Goal: Information Seeking & Learning: Get advice/opinions

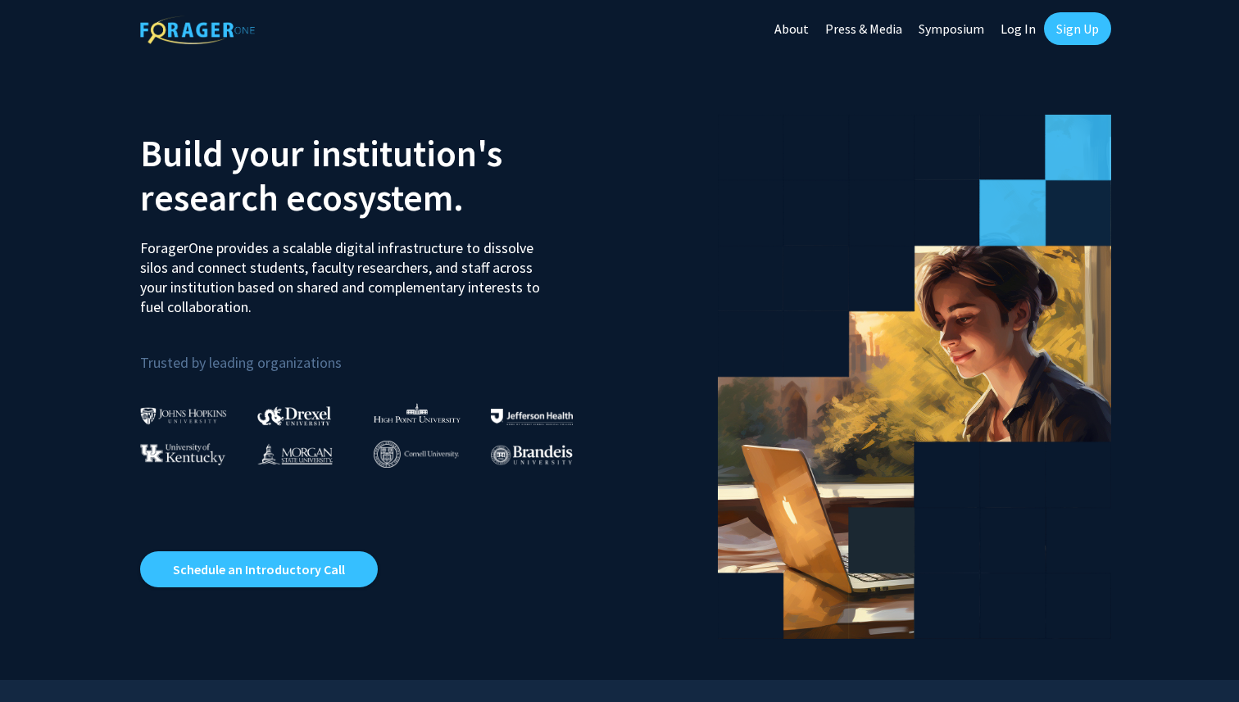
click at [1026, 30] on link "Log In" at bounding box center [1018, 28] width 52 height 57
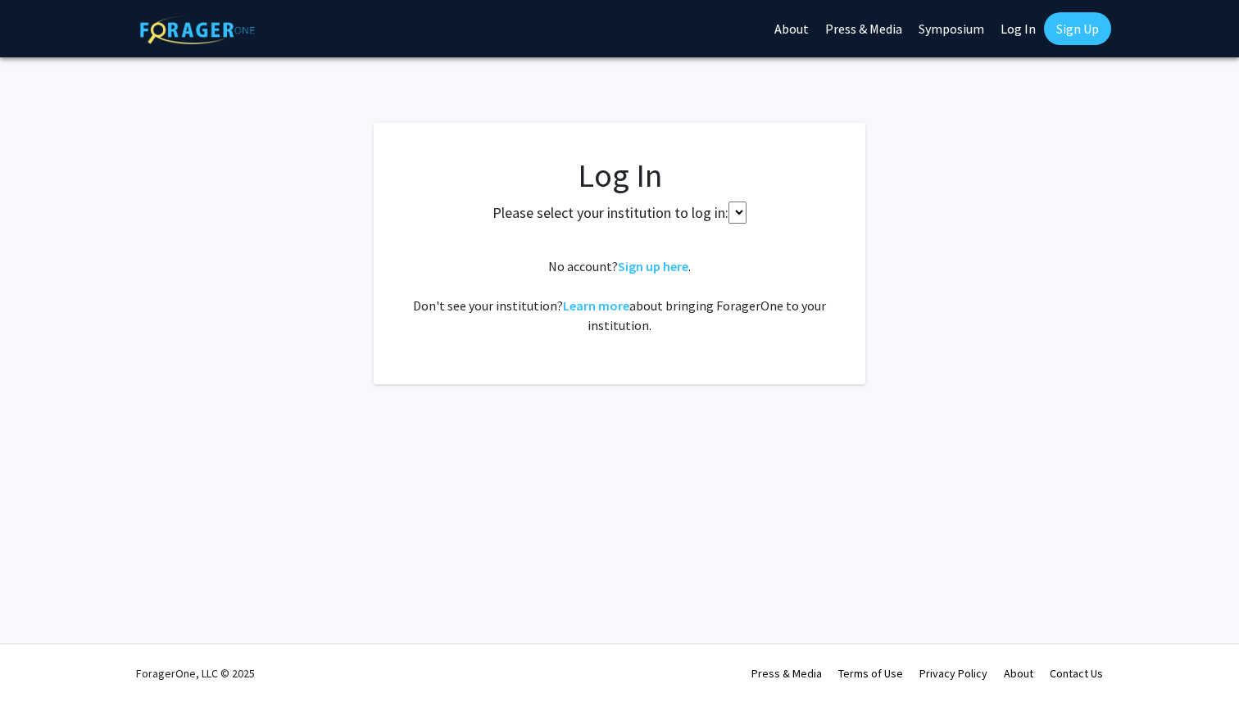
select select
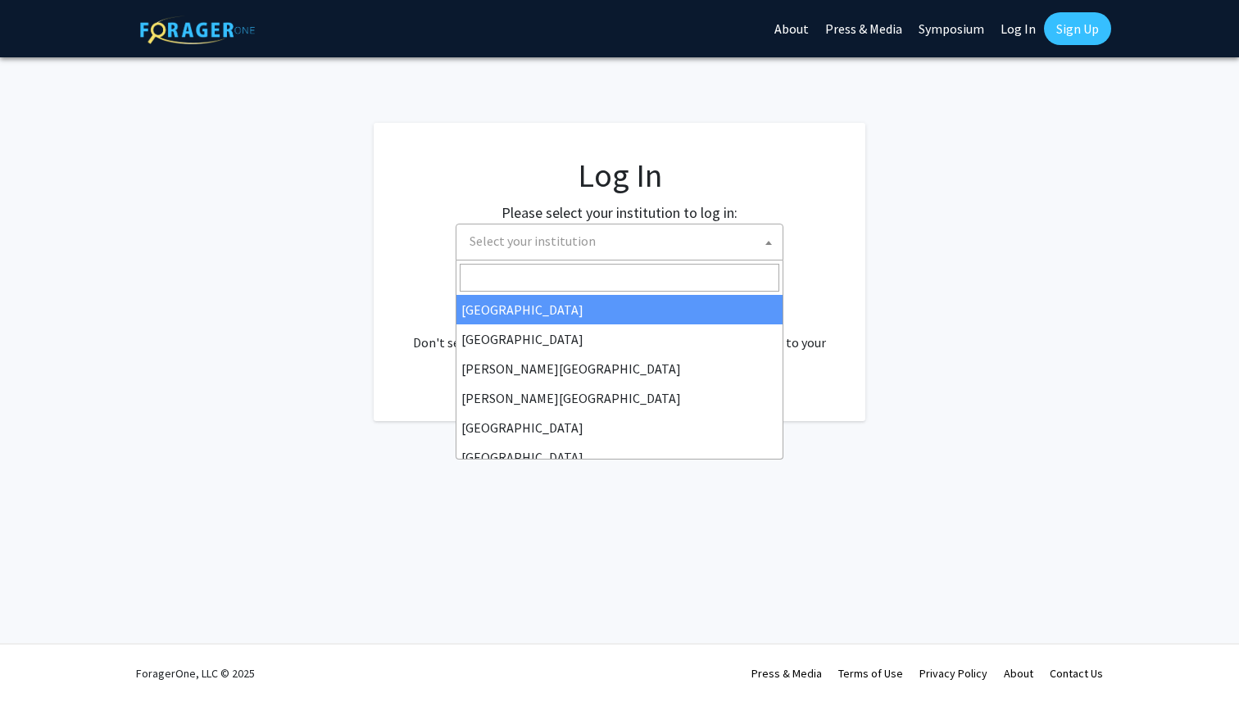
click at [707, 254] on span "Select your institution" at bounding box center [623, 242] width 320 height 34
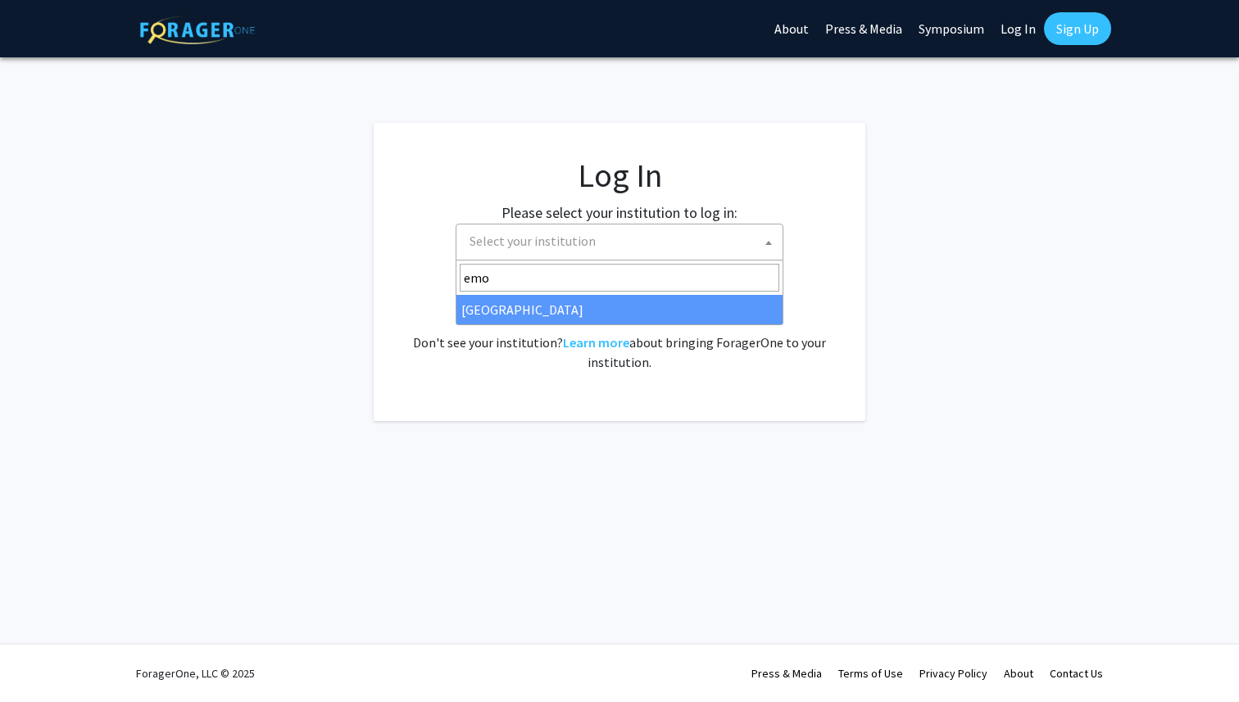
type input "emo"
select select "12"
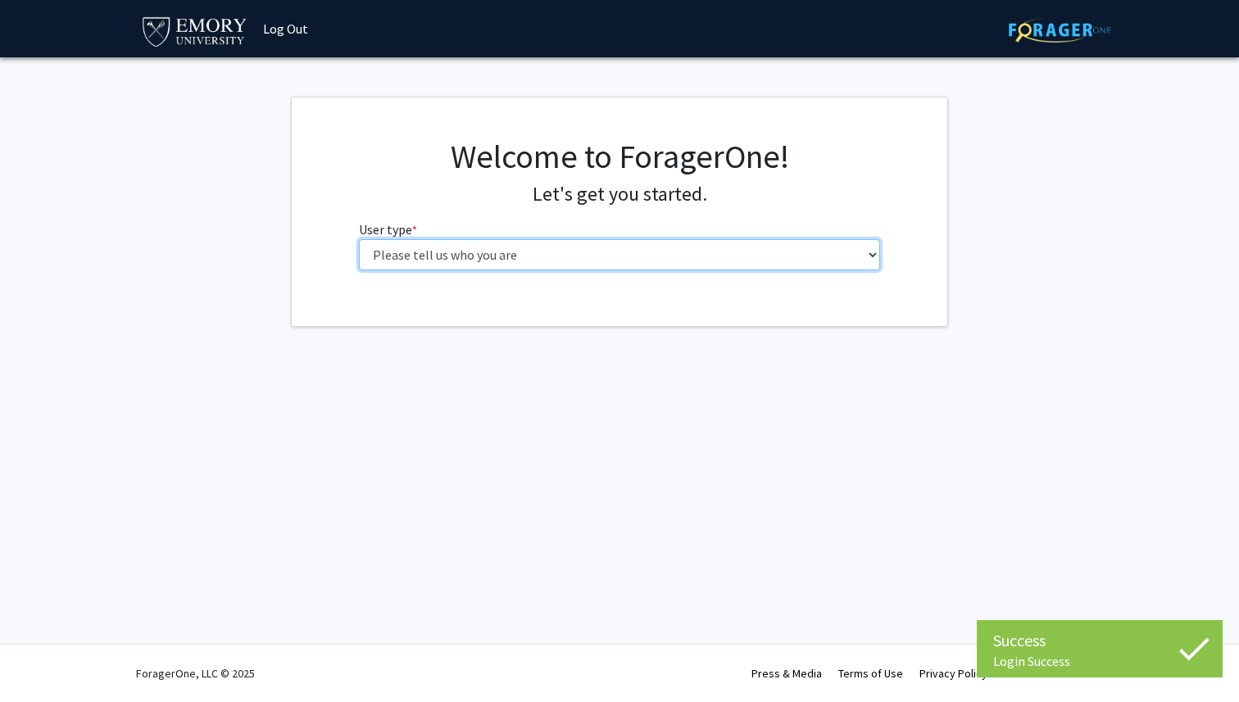
click at [453, 269] on select "Please tell us who you are Undergraduate Student Master's Student Doctoral Cand…" at bounding box center [620, 254] width 522 height 31
select select "1: undergrad"
click at [359, 239] on select "Please tell us who you are Undergraduate Student Master's Student Doctoral Cand…" at bounding box center [620, 254] width 522 height 31
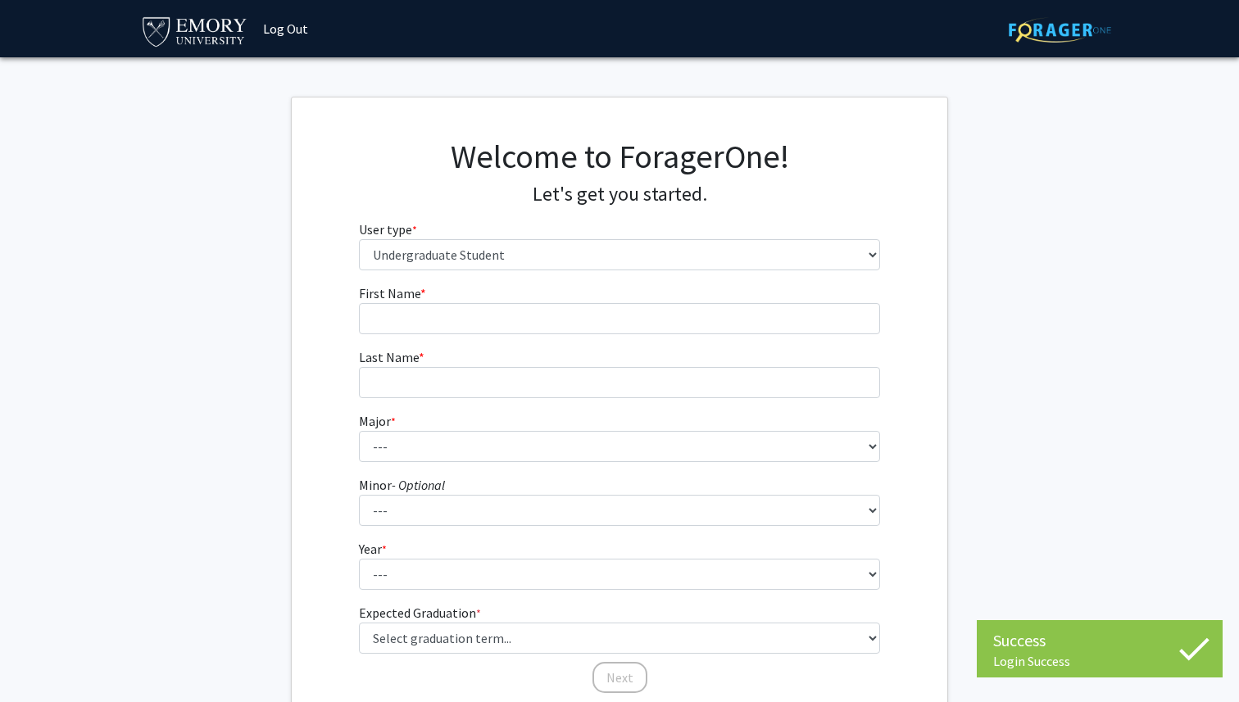
click at [580, 297] on fg-input "First Name * required" at bounding box center [620, 309] width 522 height 51
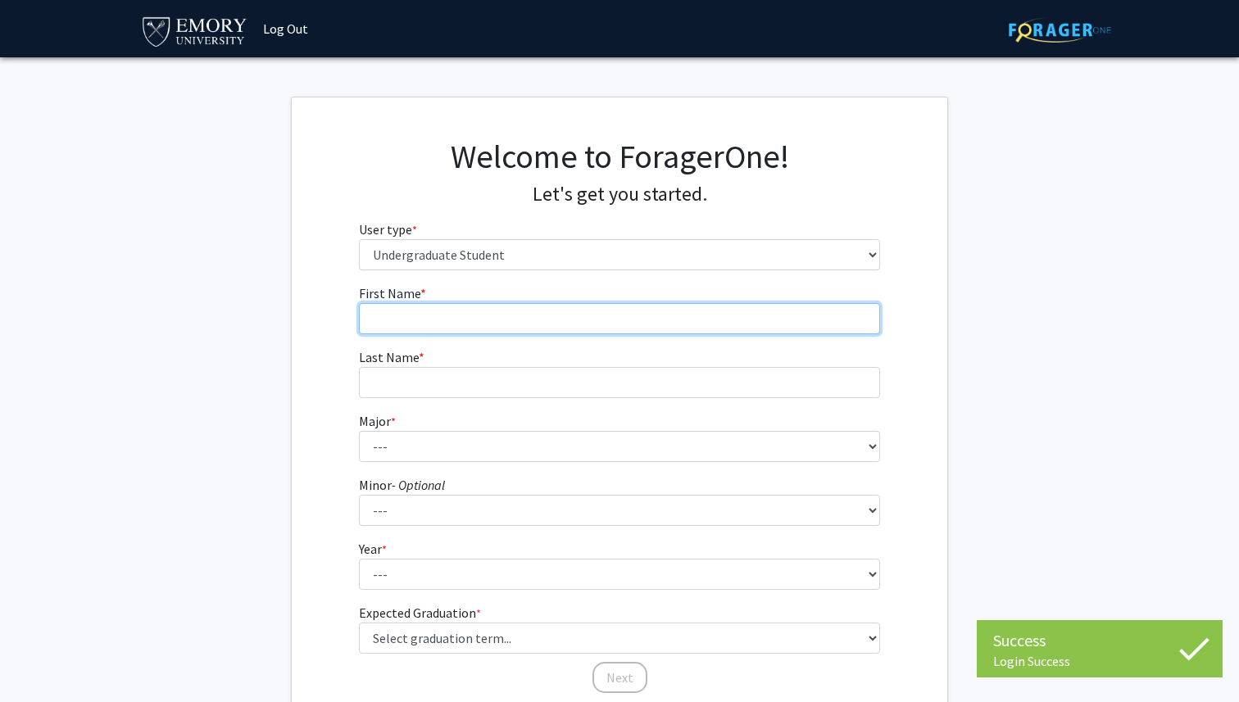
click at [583, 312] on input "First Name * required" at bounding box center [620, 318] width 522 height 31
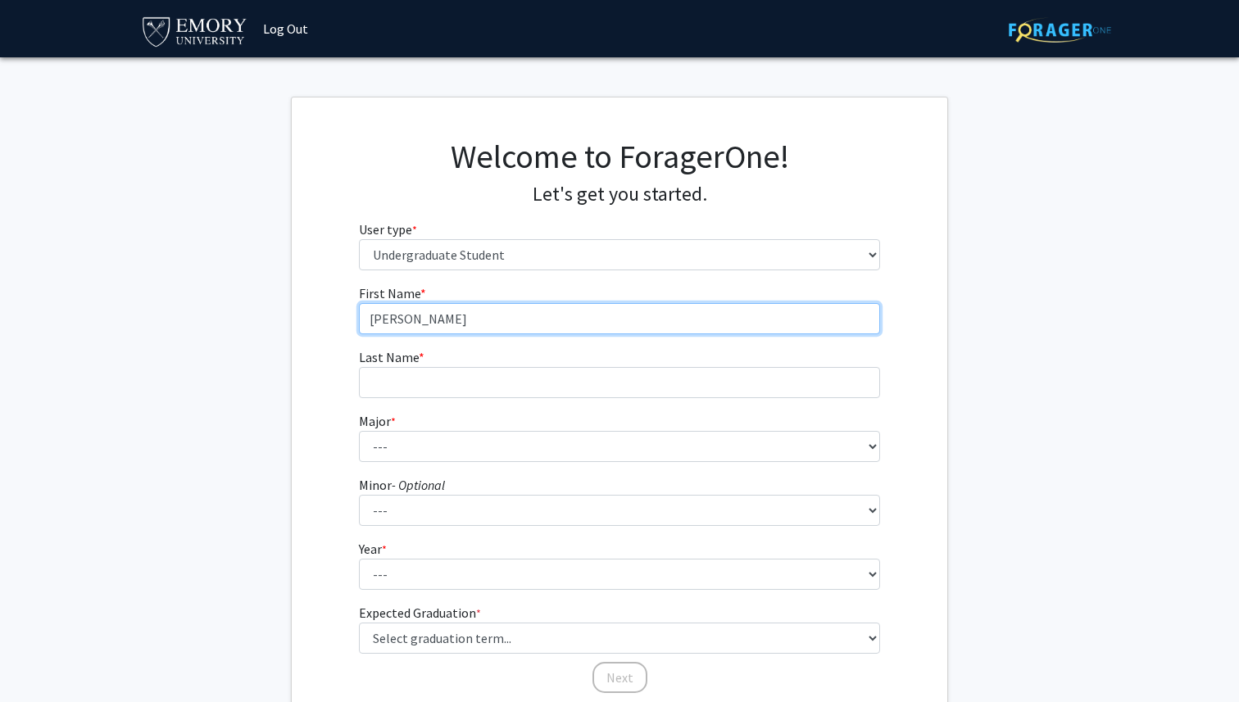
type input "Zofia"
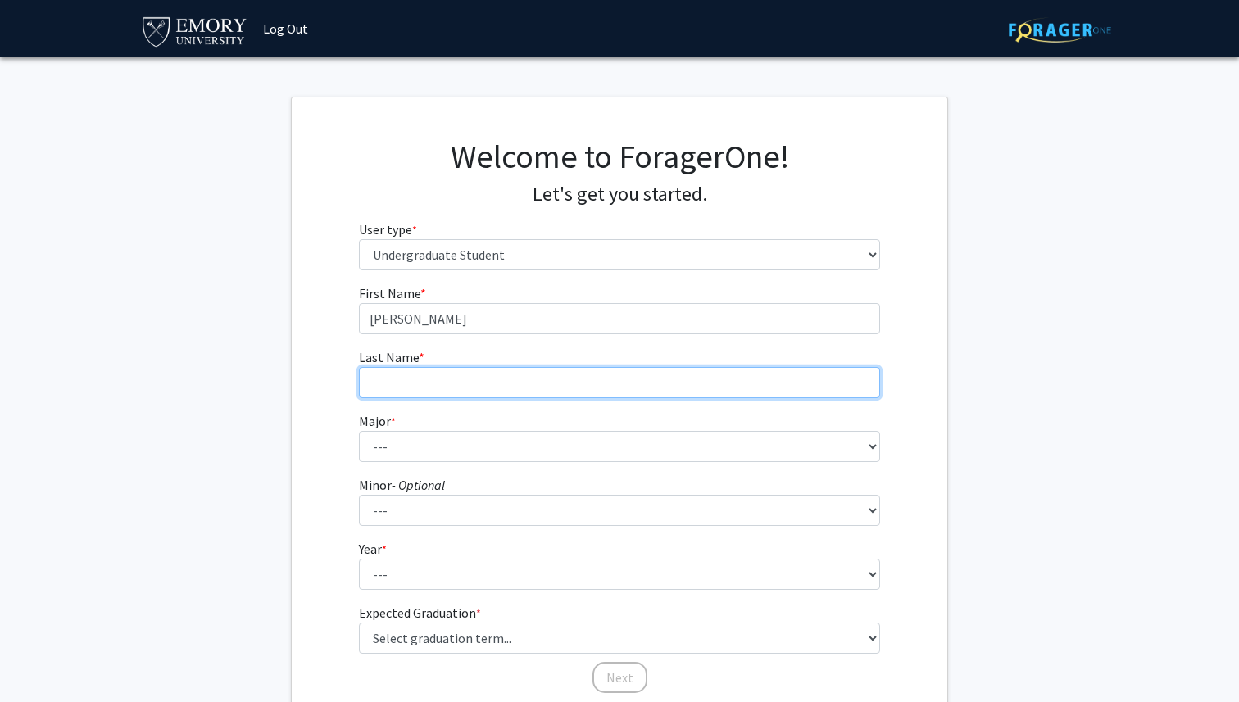
click at [527, 381] on input "Last Name * required" at bounding box center [620, 382] width 522 height 31
type input "Killeen"
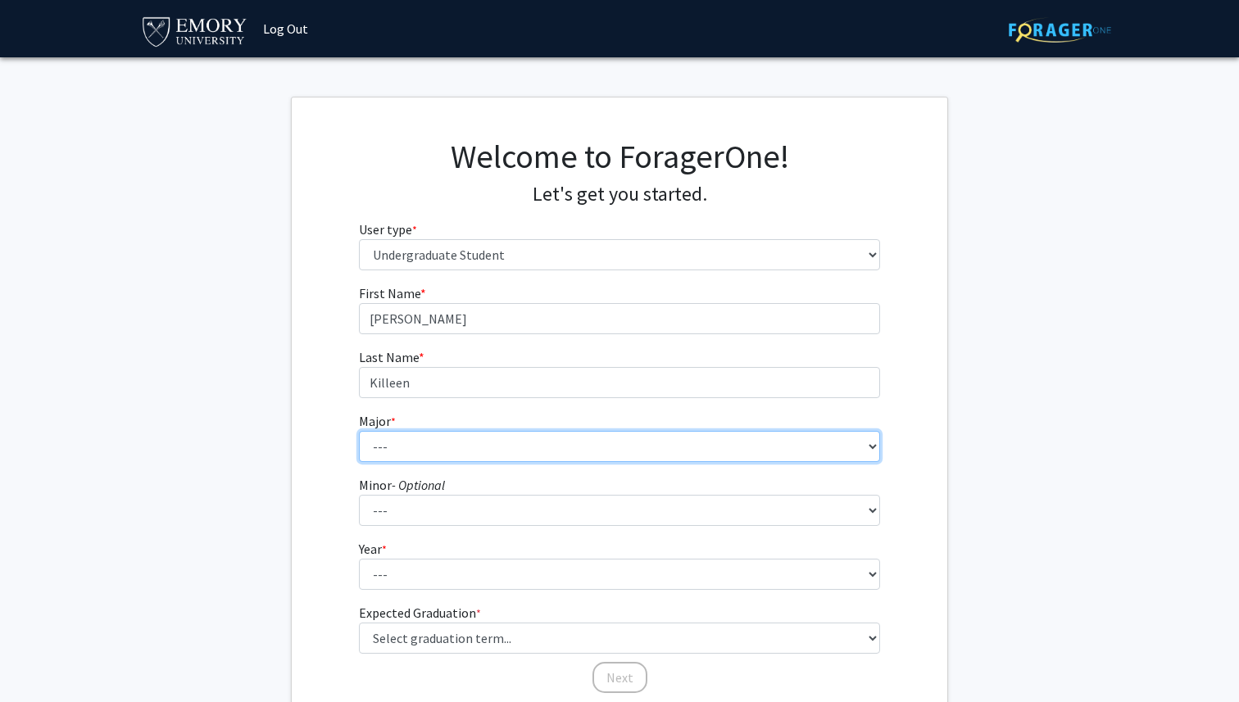
click at [447, 455] on select "--- Accounting African American Studies African Studies American Studies Analyt…" at bounding box center [620, 446] width 522 height 31
select select "56: 1016"
click at [359, 431] on select "--- Accounting African American Studies African Studies American Studies Analyt…" at bounding box center [620, 446] width 522 height 31
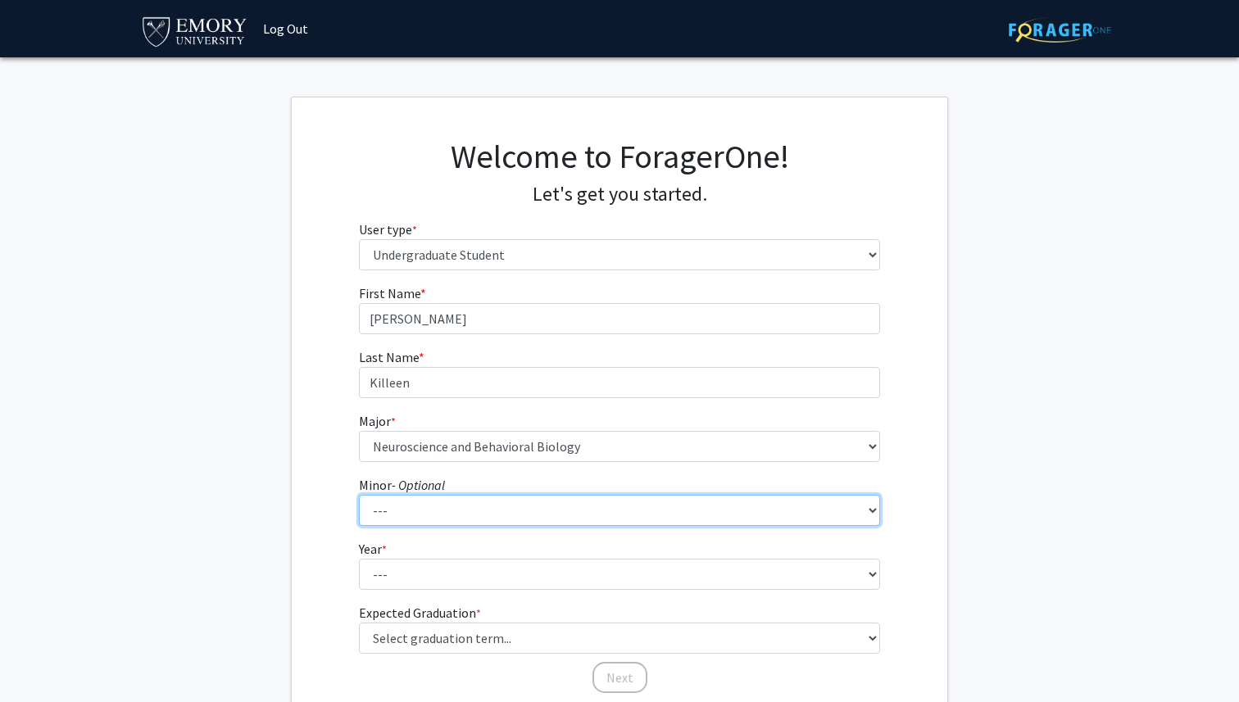
click at [425, 510] on select "--- African American Studies African Studies American Studies Ancient Mediterra…" at bounding box center [620, 510] width 522 height 31
select select "9: 736"
click at [359, 495] on select "--- African American Studies African Studies American Studies Ancient Mediterra…" at bounding box center [620, 510] width 522 height 31
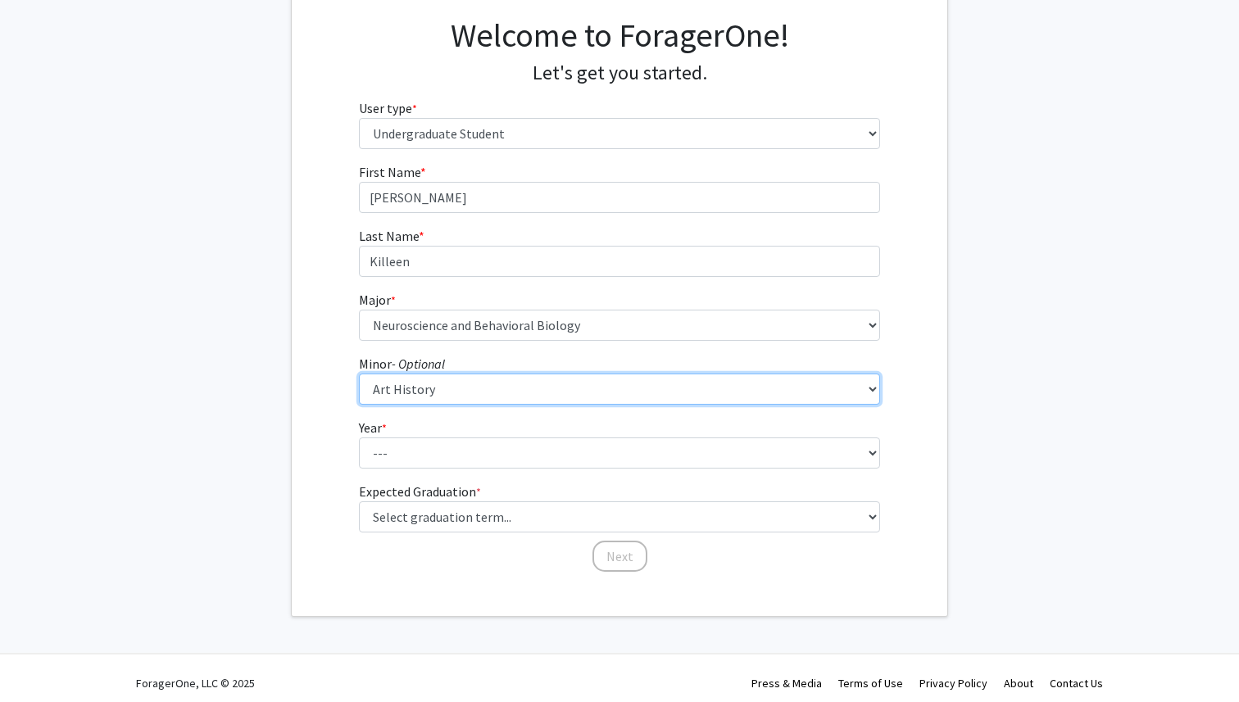
scroll to position [131, 0]
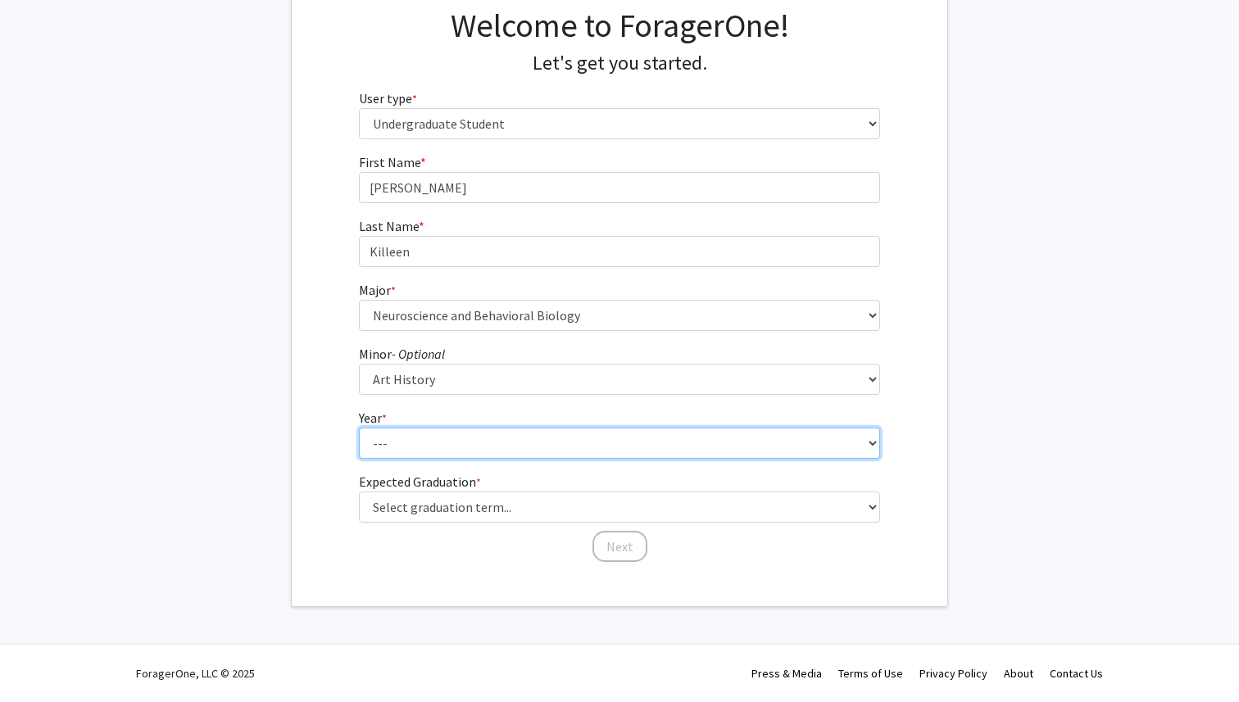
click at [365, 439] on select "--- First-year Sophomore Junior Senior Postbaccalaureate Certificate" at bounding box center [620, 443] width 522 height 31
select select "3: junior"
click at [359, 428] on select "--- First-year Sophomore Junior Senior Postbaccalaureate Certificate" at bounding box center [620, 443] width 522 height 31
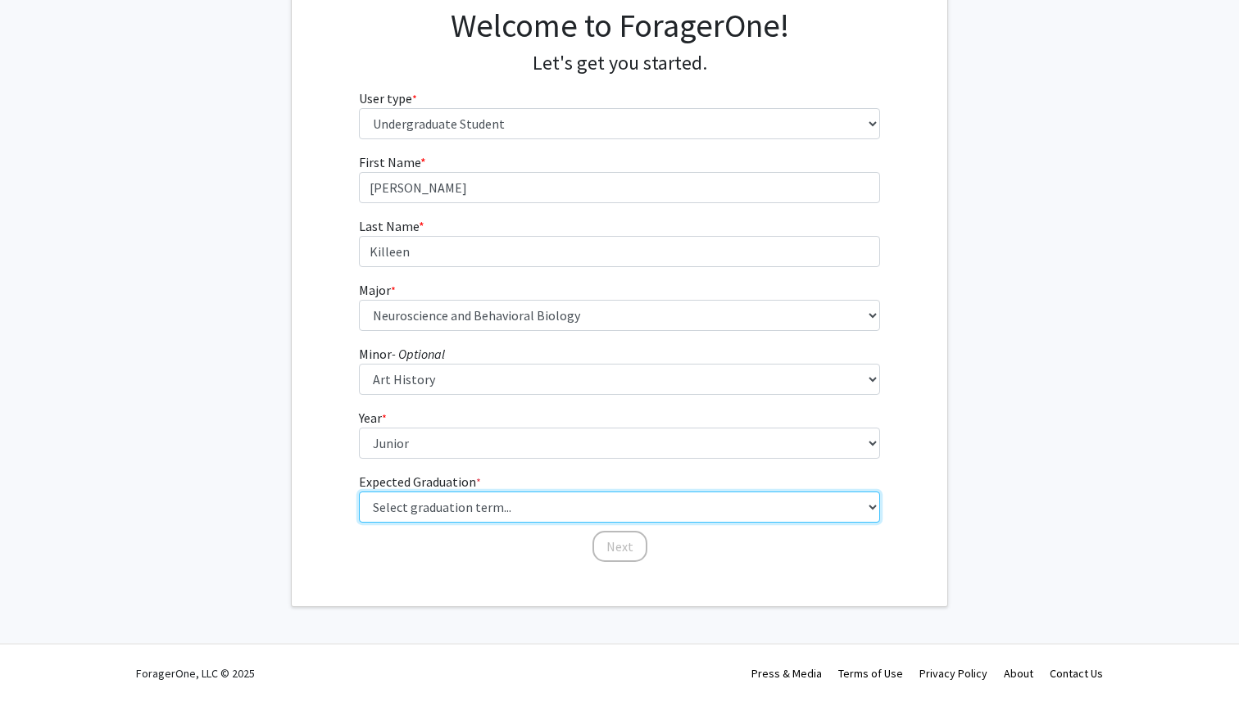
click at [399, 514] on select "Select graduation term... Spring 2025 Summer 2025 Fall 2025 Winter 2025 Spring …" at bounding box center [620, 507] width 522 height 31
select select "9: spring_2027"
click at [359, 492] on select "Select graduation term... Spring 2025 Summer 2025 Fall 2025 Winter 2025 Spring …" at bounding box center [620, 507] width 522 height 31
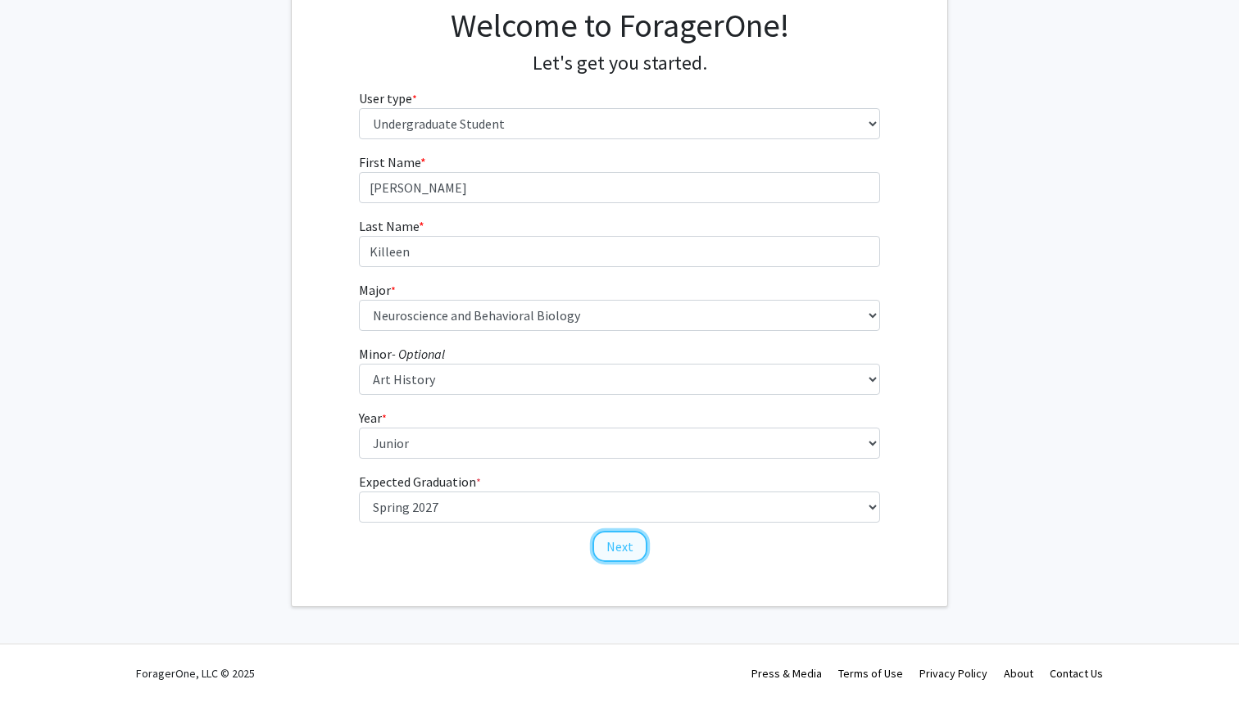
click at [624, 551] on button "Next" at bounding box center [619, 546] width 55 height 31
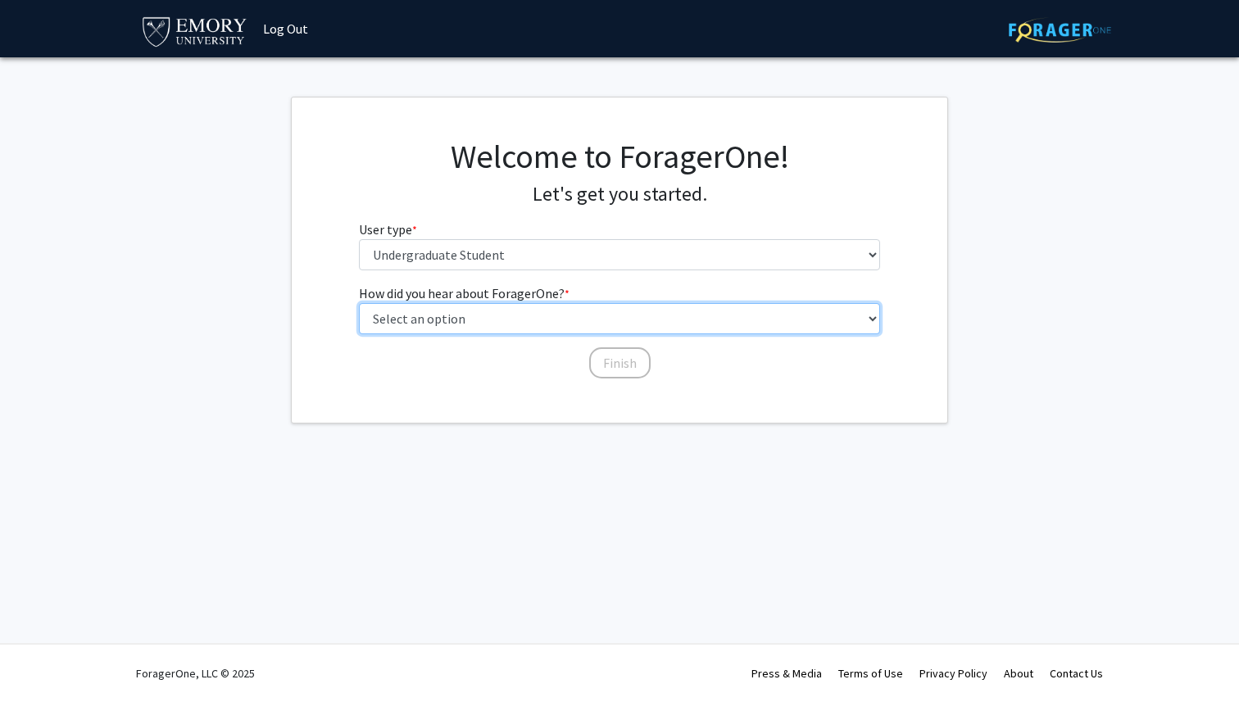
click at [442, 320] on select "Select an option Peer/student recommendation Faculty/staff recommendation Unive…" at bounding box center [620, 318] width 522 height 31
select select "2: faculty_recommendation"
click at [359, 303] on select "Select an option Peer/student recommendation Faculty/staff recommendation Unive…" at bounding box center [620, 318] width 522 height 31
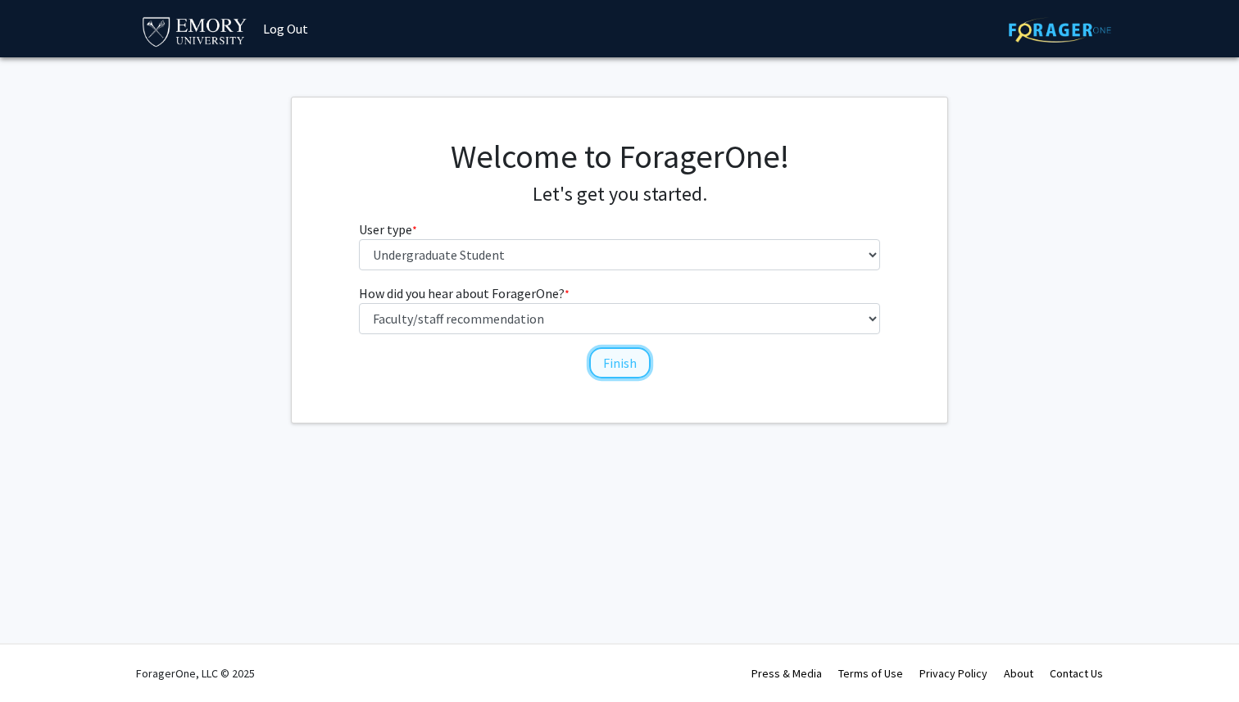
click at [615, 365] on button "Finish" at bounding box center [619, 362] width 61 height 31
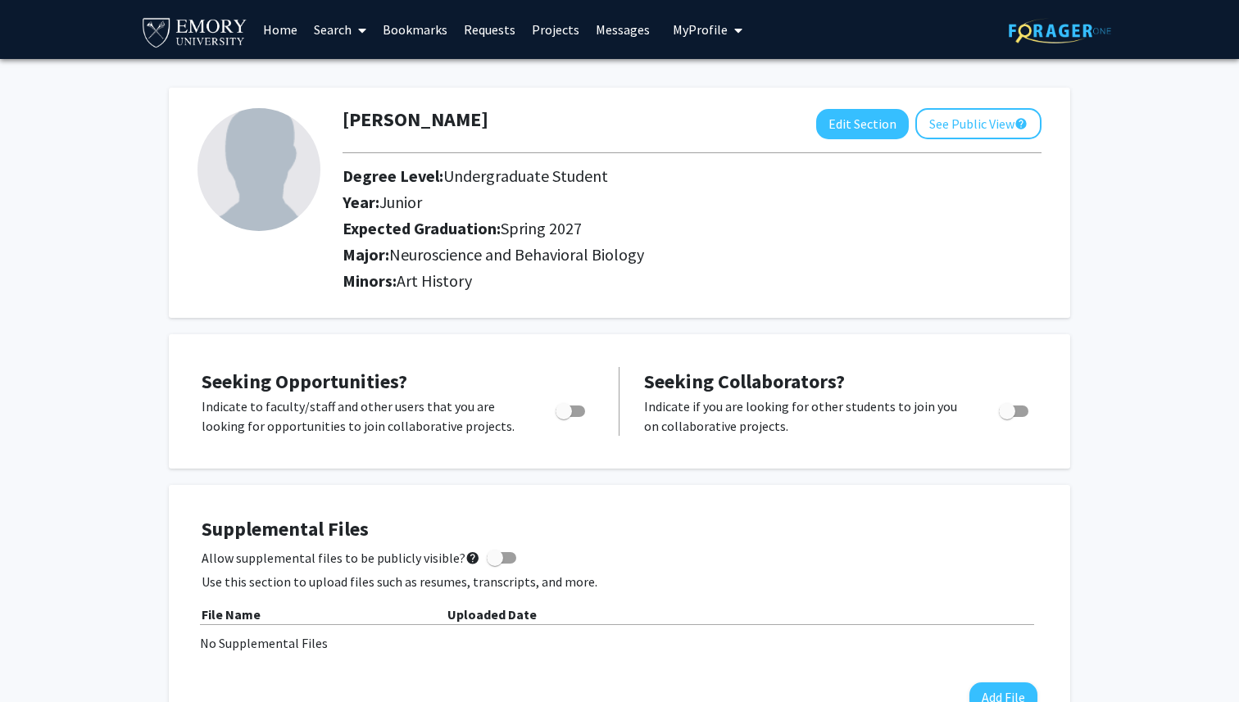
click at [280, 153] on img at bounding box center [258, 169] width 123 height 123
click at [847, 131] on button "Edit Section" at bounding box center [862, 124] width 93 height 30
select select "junior"
select select "37: spring_2027"
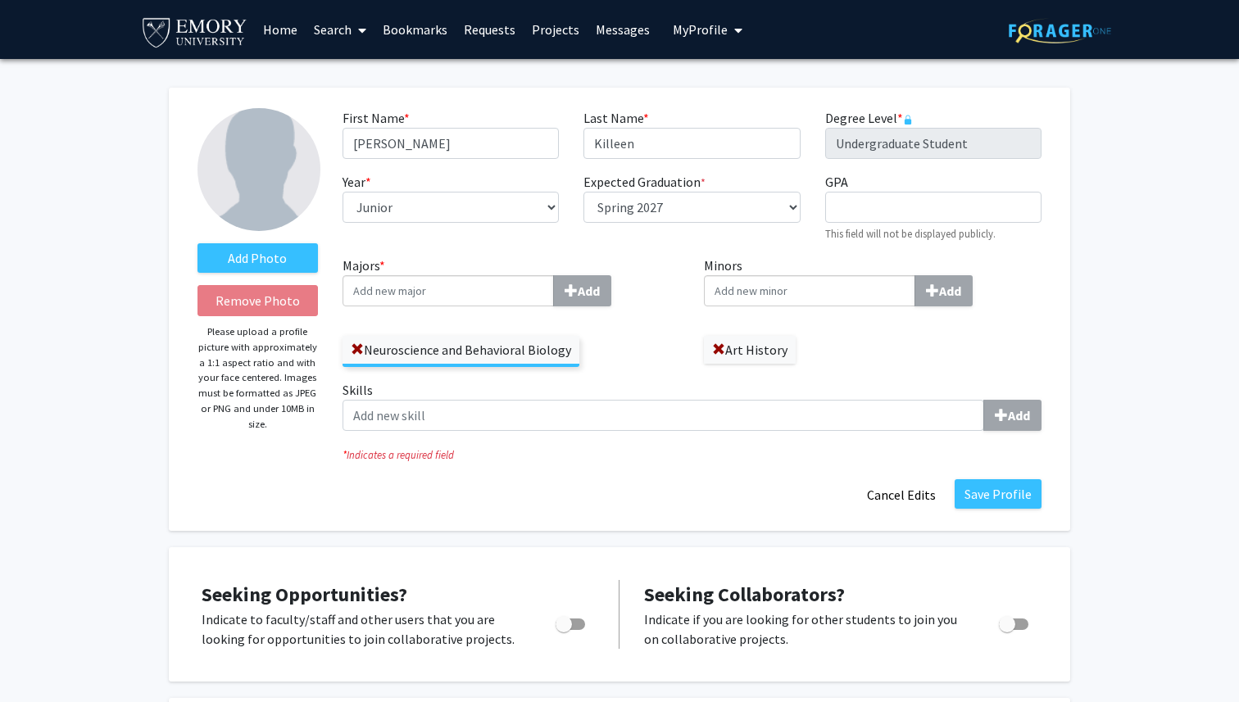
click at [226, 188] on img at bounding box center [258, 169] width 123 height 123
click at [256, 261] on label "Add Photo" at bounding box center [257, 258] width 120 height 30
click at [0, 0] on input "Add Photo" at bounding box center [0, 0] width 0 height 0
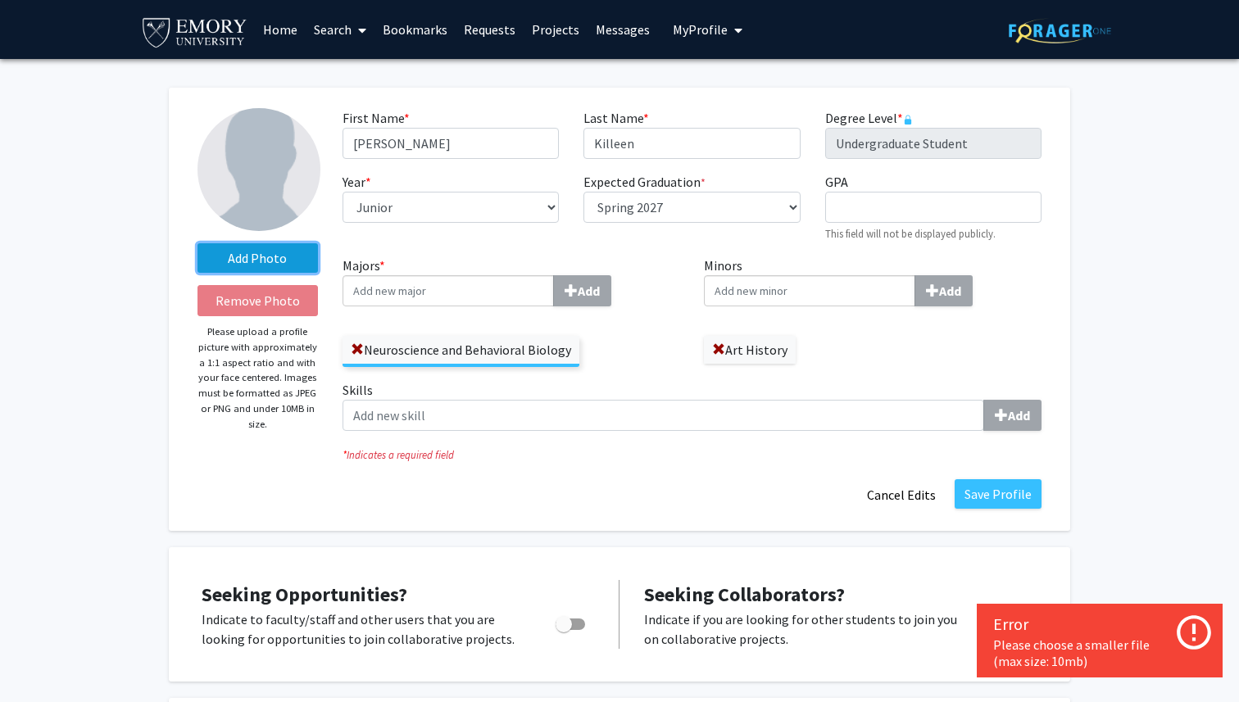
click at [272, 257] on label "Add Photo" at bounding box center [257, 258] width 120 height 30
click at [0, 0] on input "Add Photo" at bounding box center [0, 0] width 0 height 0
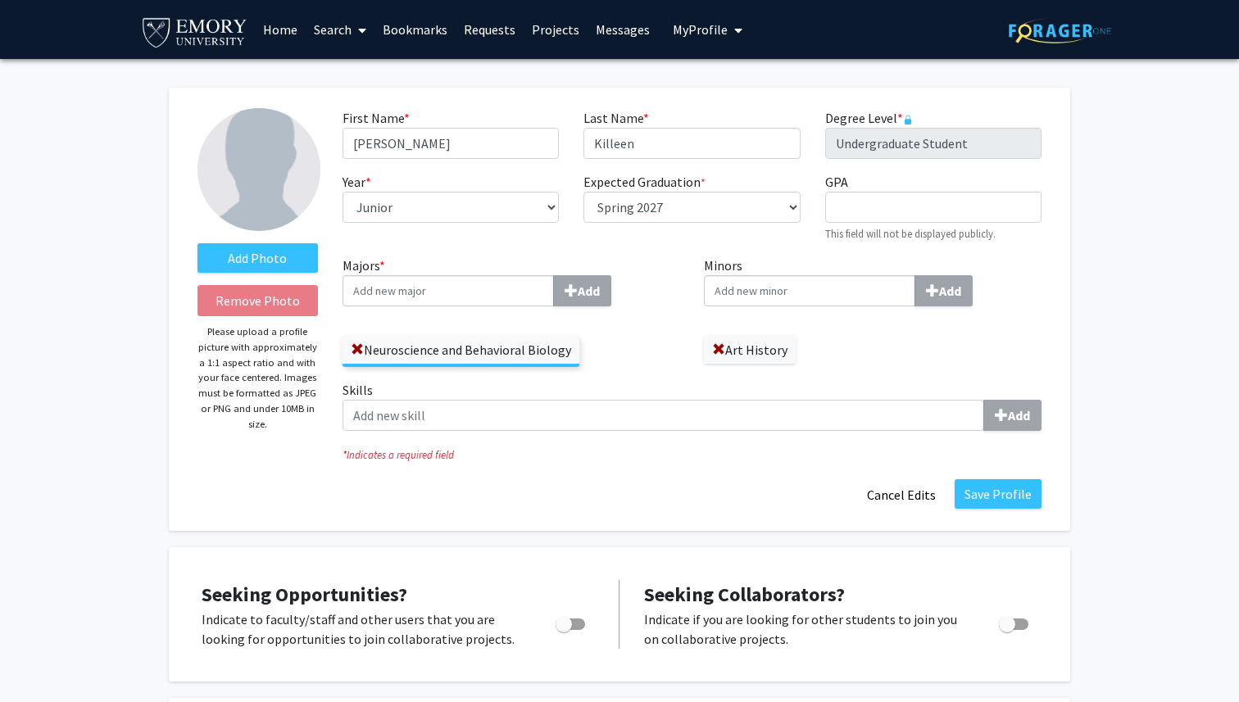
click at [528, 496] on div "Save Profile Cancel Edits" at bounding box center [692, 494] width 724 height 31
click at [530, 347] on label "Neuroscience and Behavioral Biology" at bounding box center [461, 350] width 237 height 28
click at [0, 0] on input "Neuroscience and Behavioral Biology" at bounding box center [0, 0] width 0 height 0
click at [345, 38] on link "Search" at bounding box center [340, 29] width 69 height 57
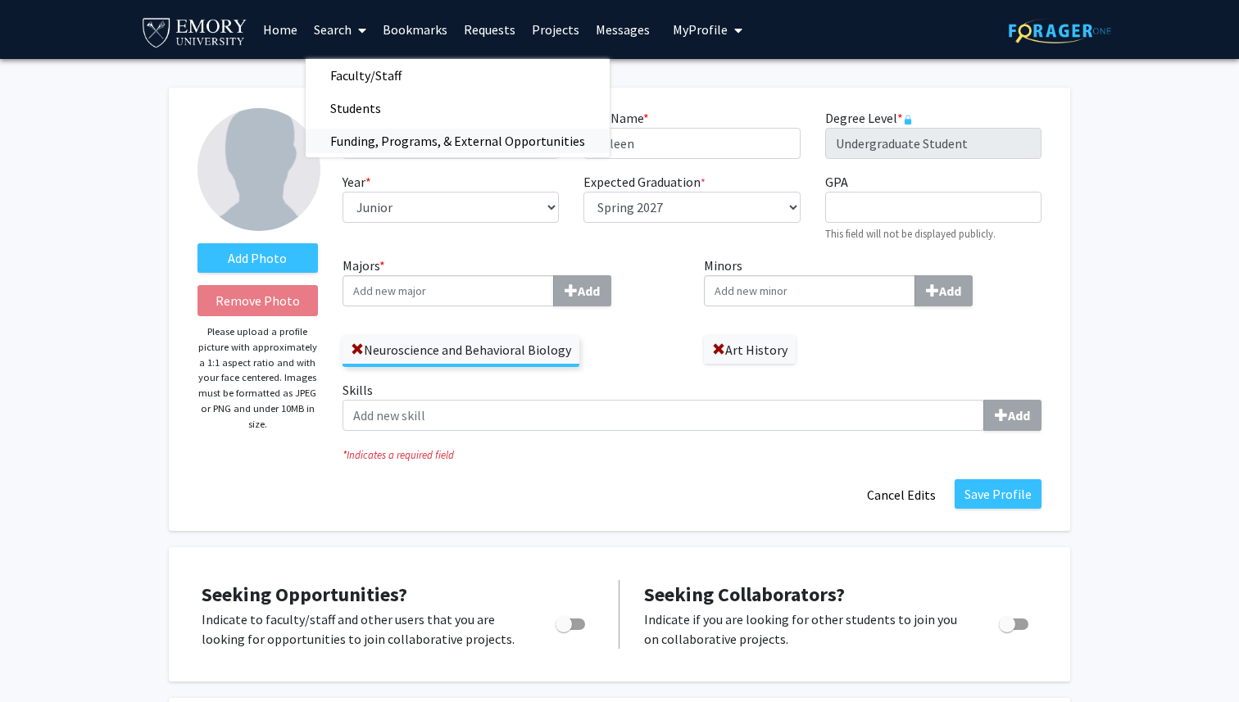
click at [370, 148] on span "Funding, Programs, & External Opportunities" at bounding box center [458, 141] width 304 height 33
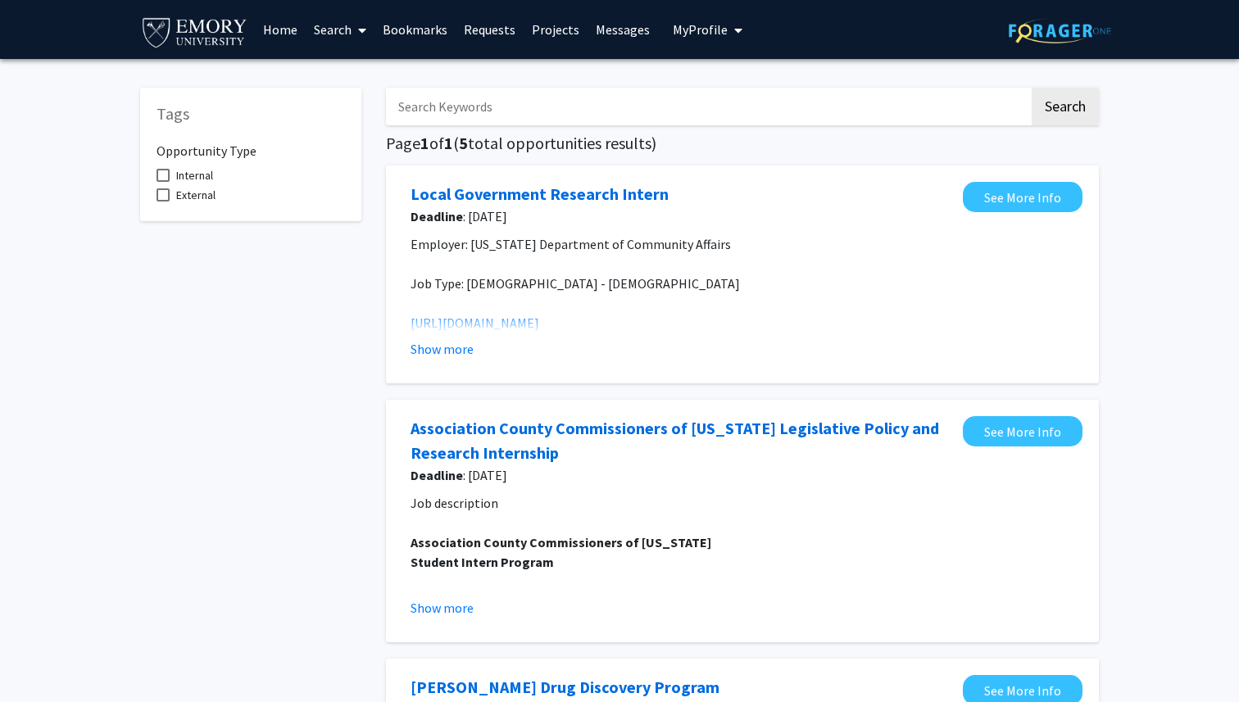
click at [287, 30] on link "Home" at bounding box center [280, 29] width 51 height 57
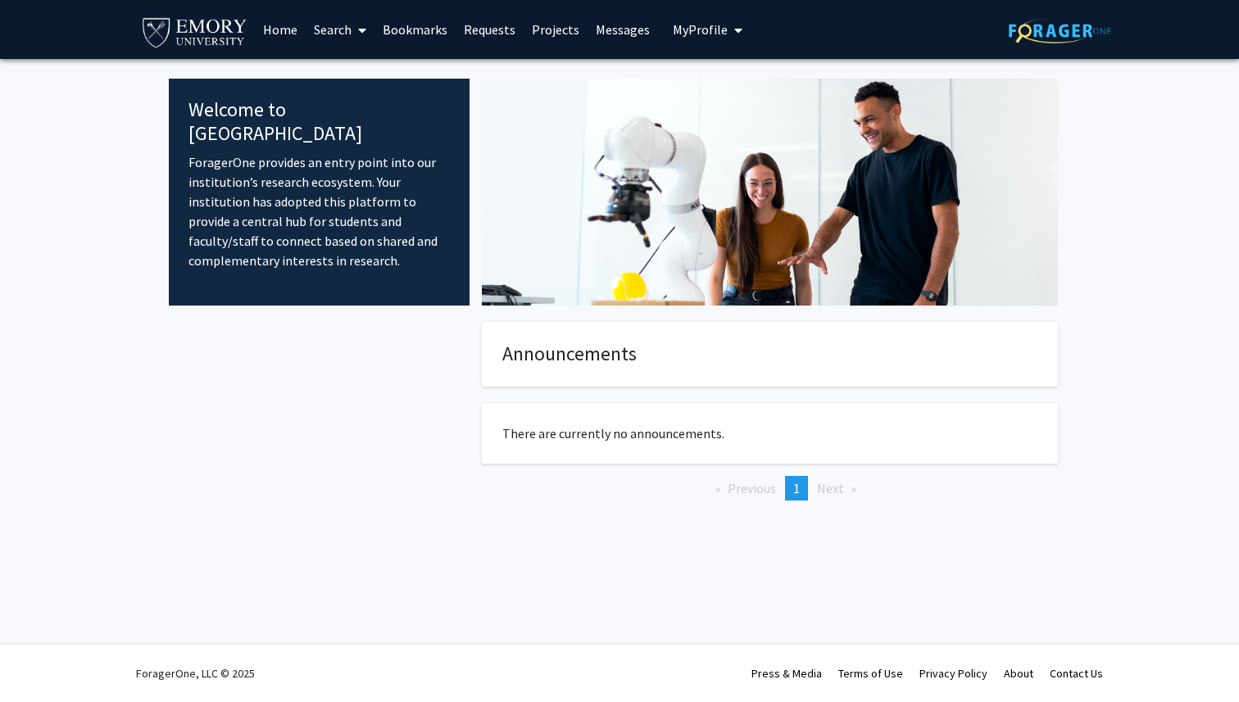
click at [334, 29] on link "Search" at bounding box center [340, 29] width 69 height 57
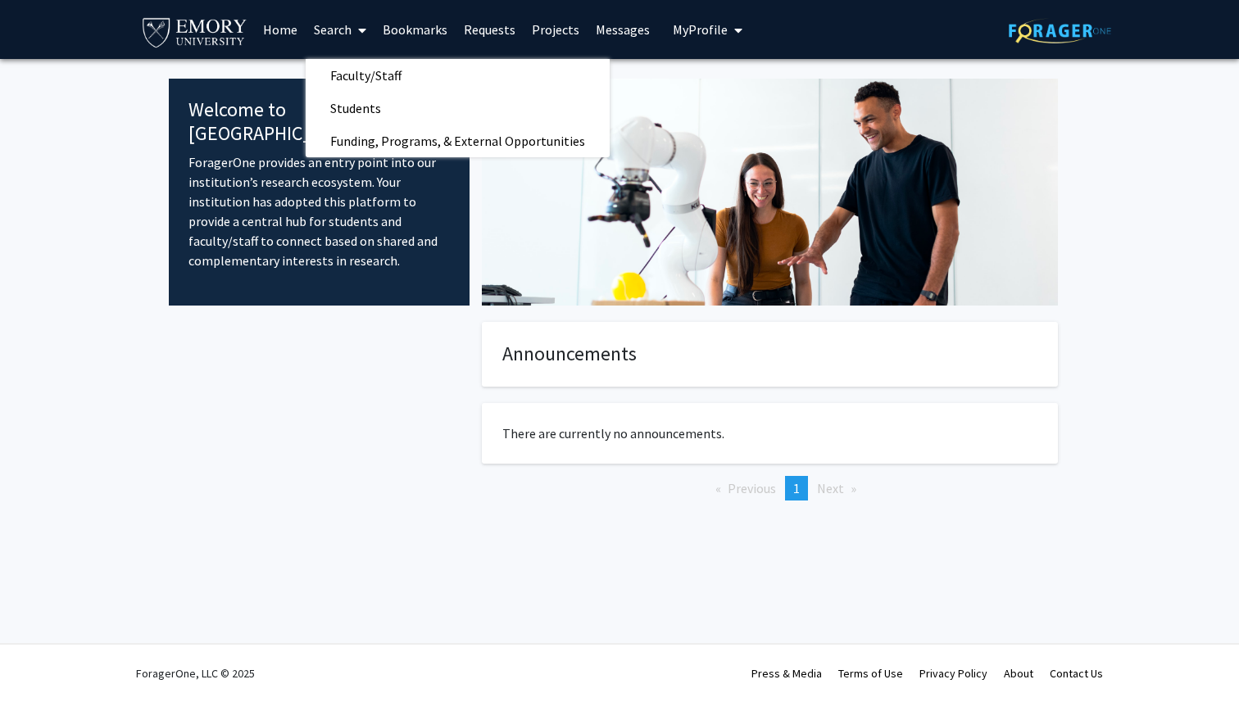
click at [560, 34] on link "Projects" at bounding box center [556, 29] width 64 height 57
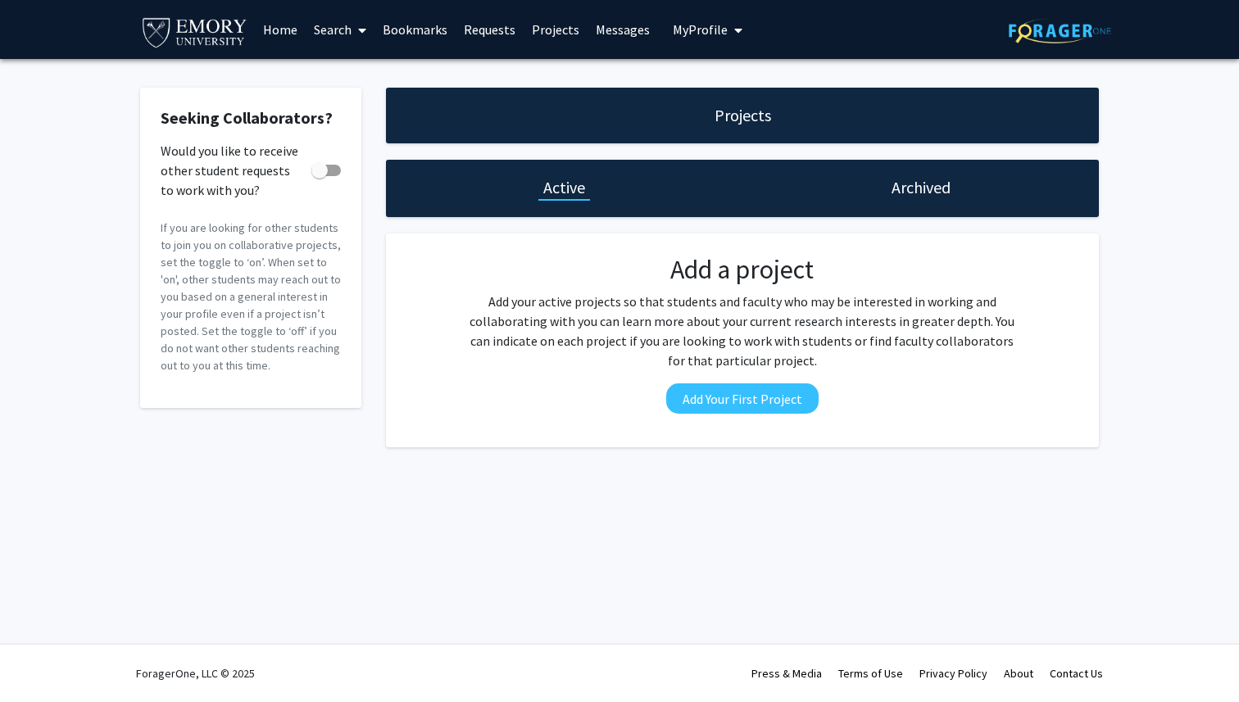
click at [503, 34] on link "Requests" at bounding box center [490, 29] width 68 height 57
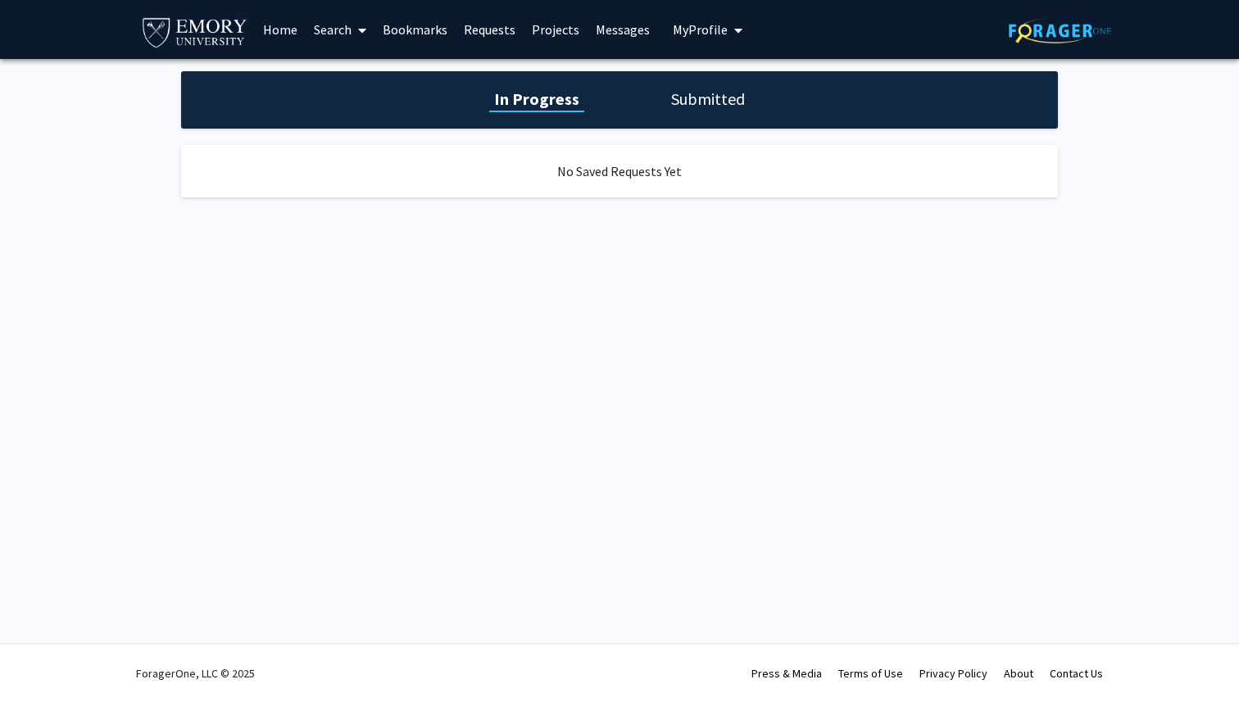
click at [415, 14] on link "Bookmarks" at bounding box center [414, 29] width 81 height 57
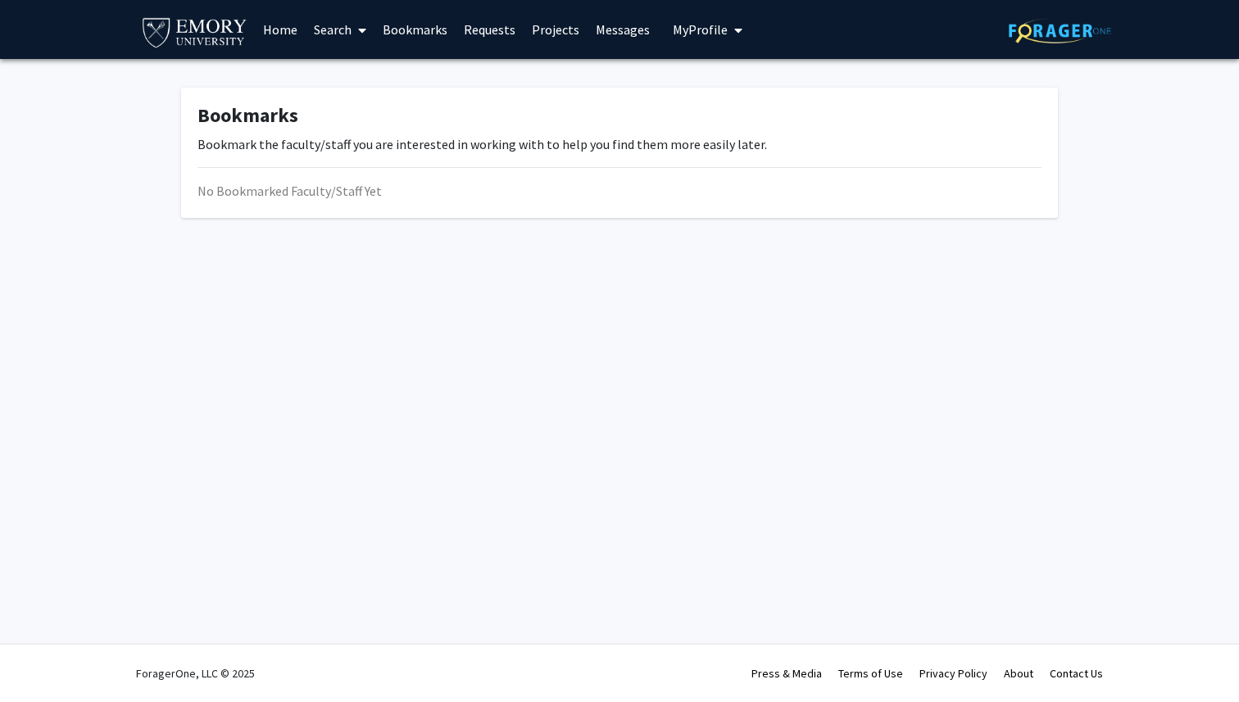
click at [415, 27] on link "Bookmarks" at bounding box center [414, 29] width 81 height 57
click at [690, 32] on span "My Profile" at bounding box center [700, 29] width 55 height 16
click at [748, 90] on span "View Profile" at bounding box center [774, 94] width 99 height 18
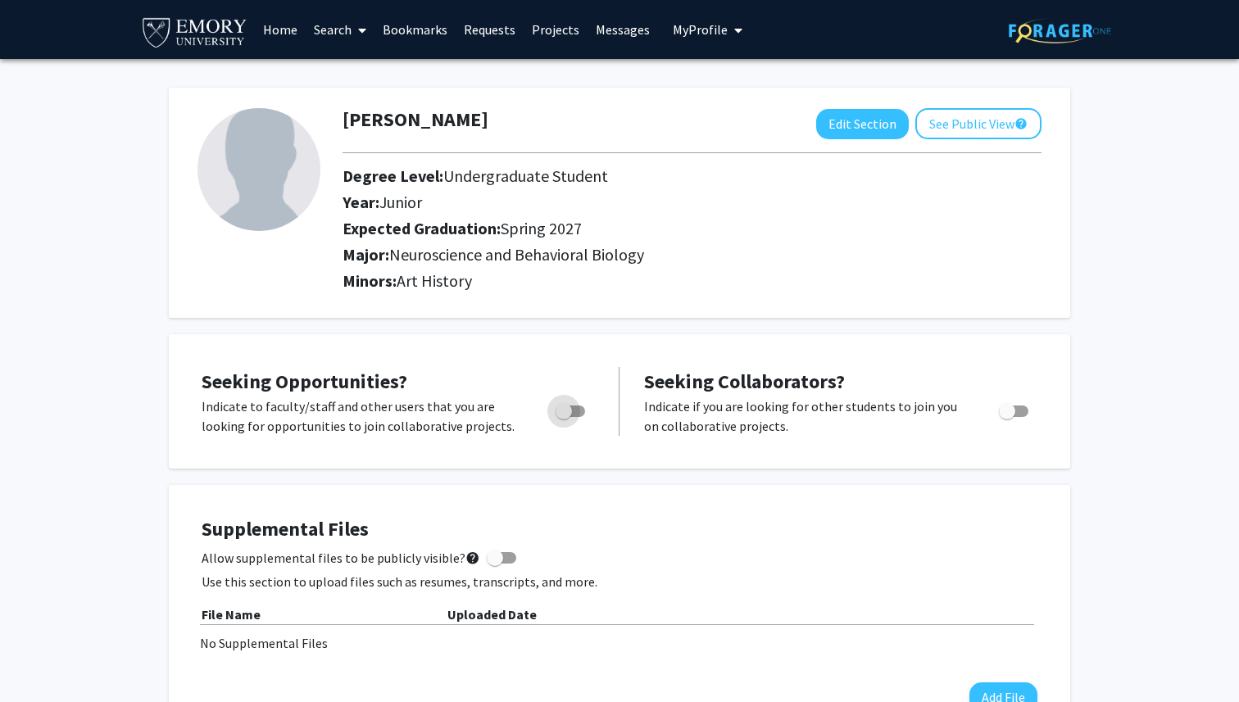
click at [562, 416] on span "Toggle" at bounding box center [564, 411] width 16 height 16
click at [563, 417] on input "Are you actively seeking opportunities?" at bounding box center [563, 417] width 1 height 1
checkbox input "true"
click at [477, 30] on link "Requests" at bounding box center [490, 29] width 68 height 57
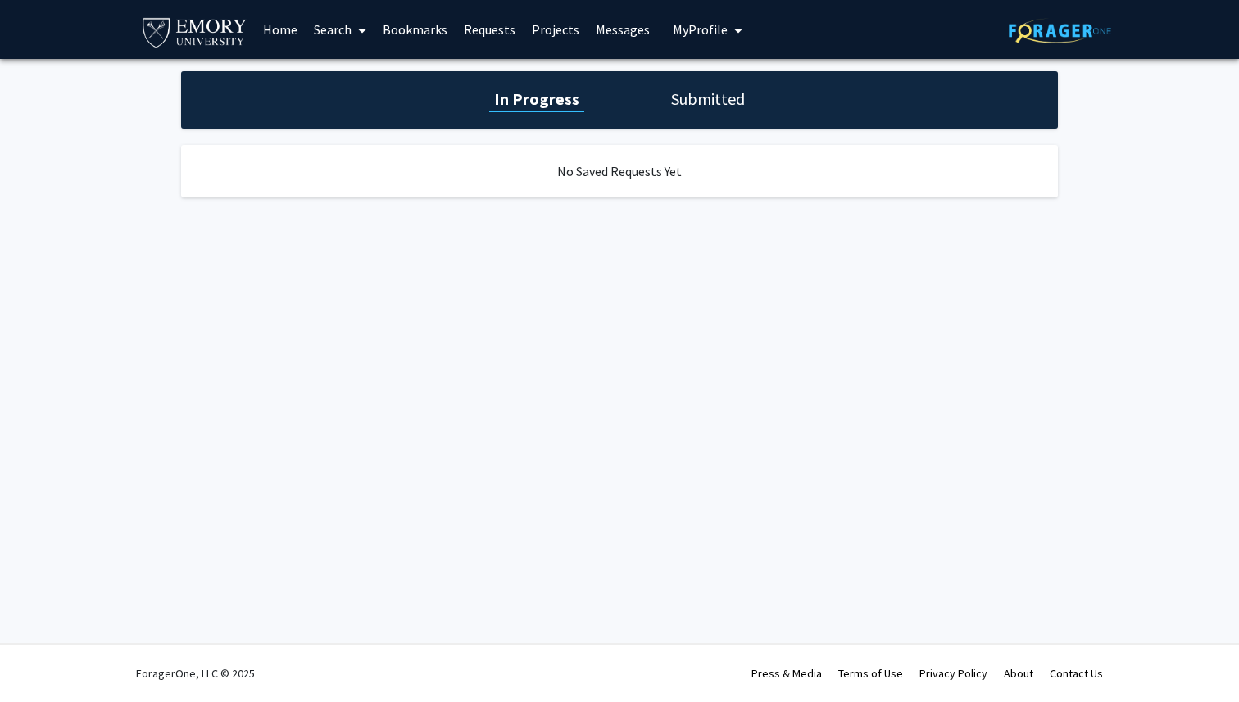
click at [562, 37] on link "Projects" at bounding box center [556, 29] width 64 height 57
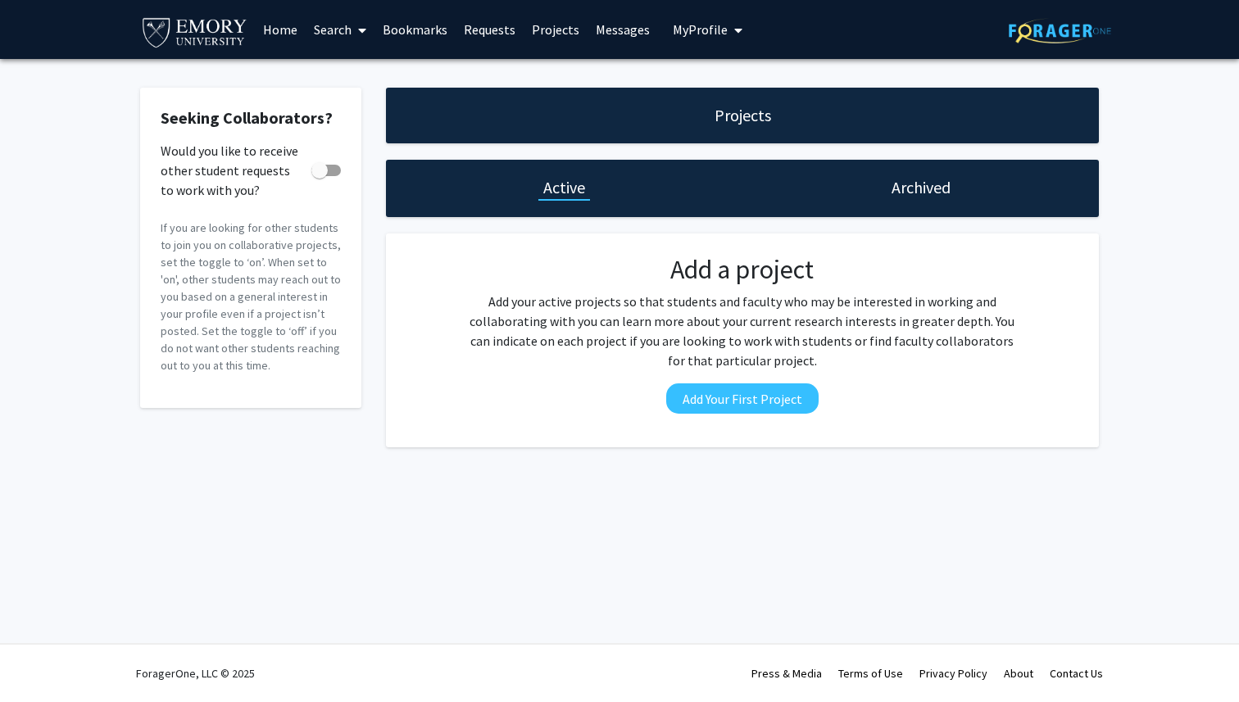
click at [614, 43] on link "Messages" at bounding box center [623, 29] width 70 height 57
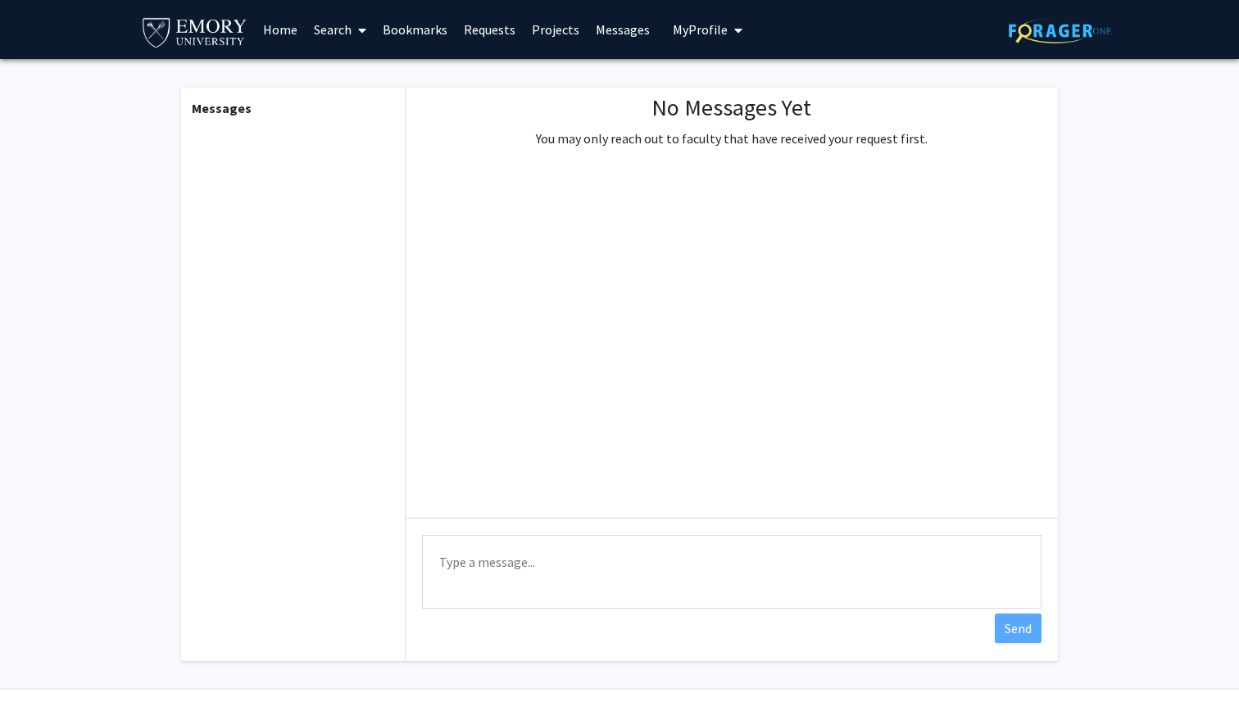
click at [701, 41] on button "My Profile" at bounding box center [707, 29] width 79 height 59
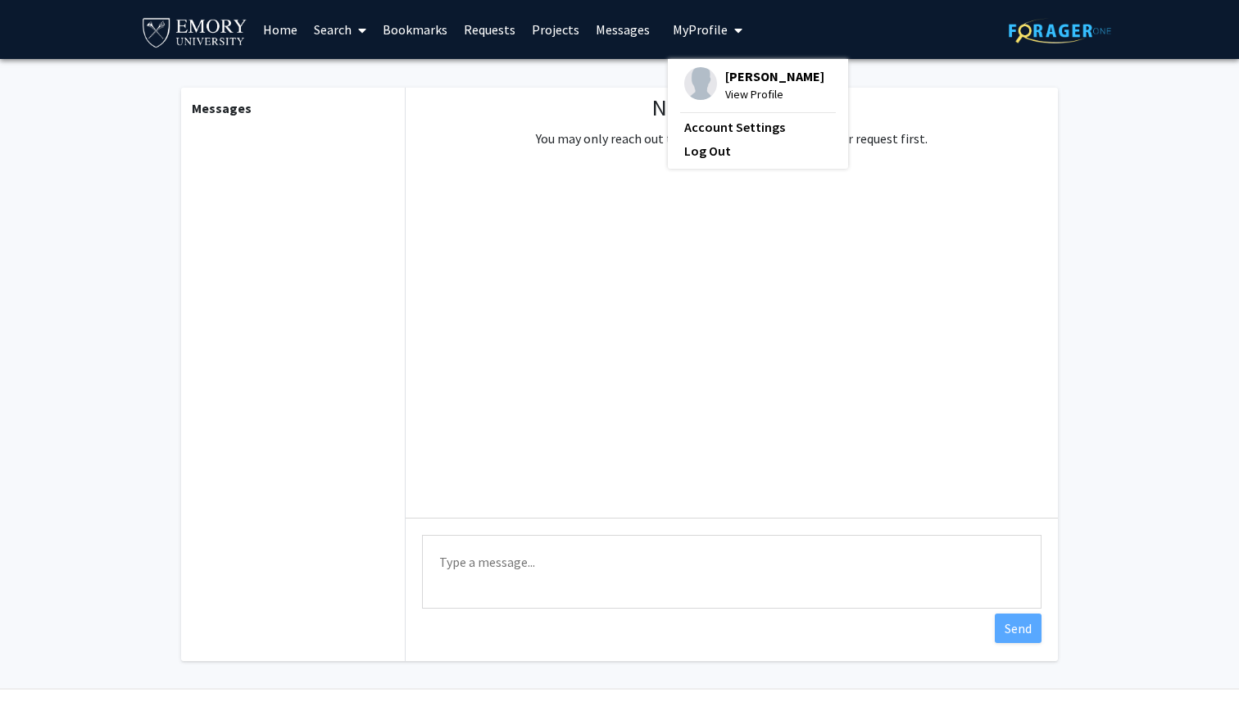
click at [350, 34] on link "Search" at bounding box center [340, 29] width 69 height 57
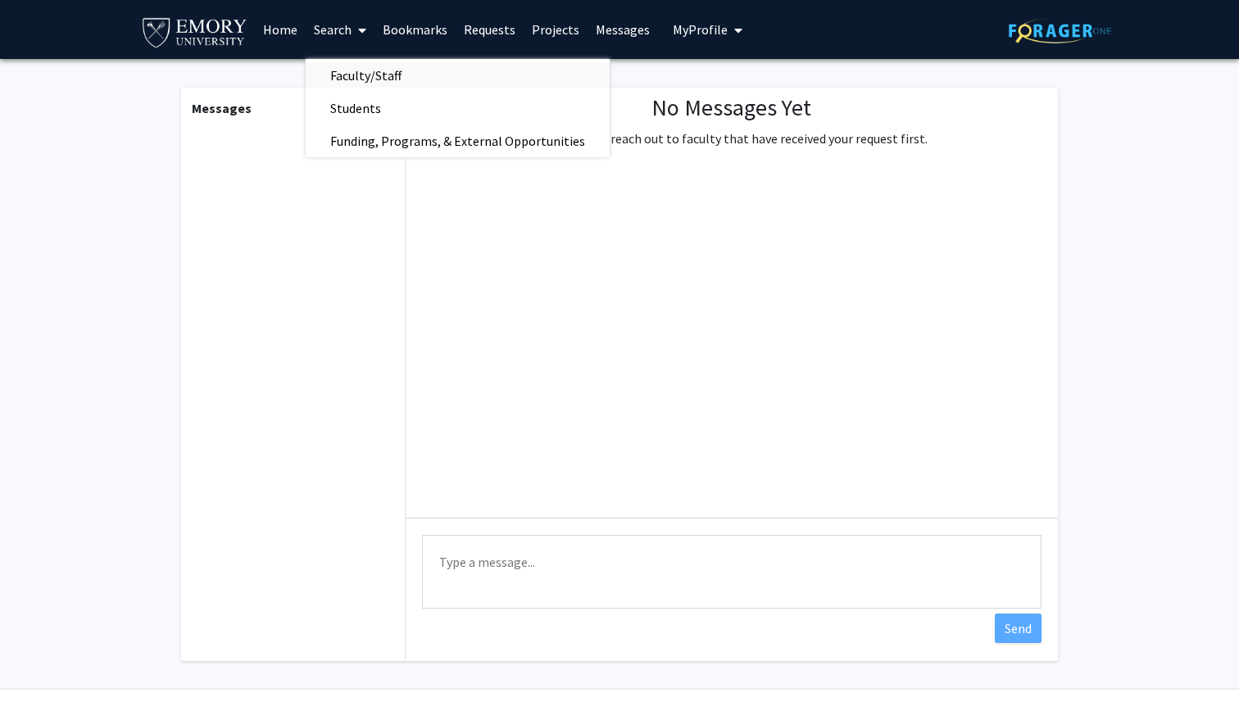
click at [351, 71] on span "Faculty/Staff" at bounding box center [366, 75] width 120 height 33
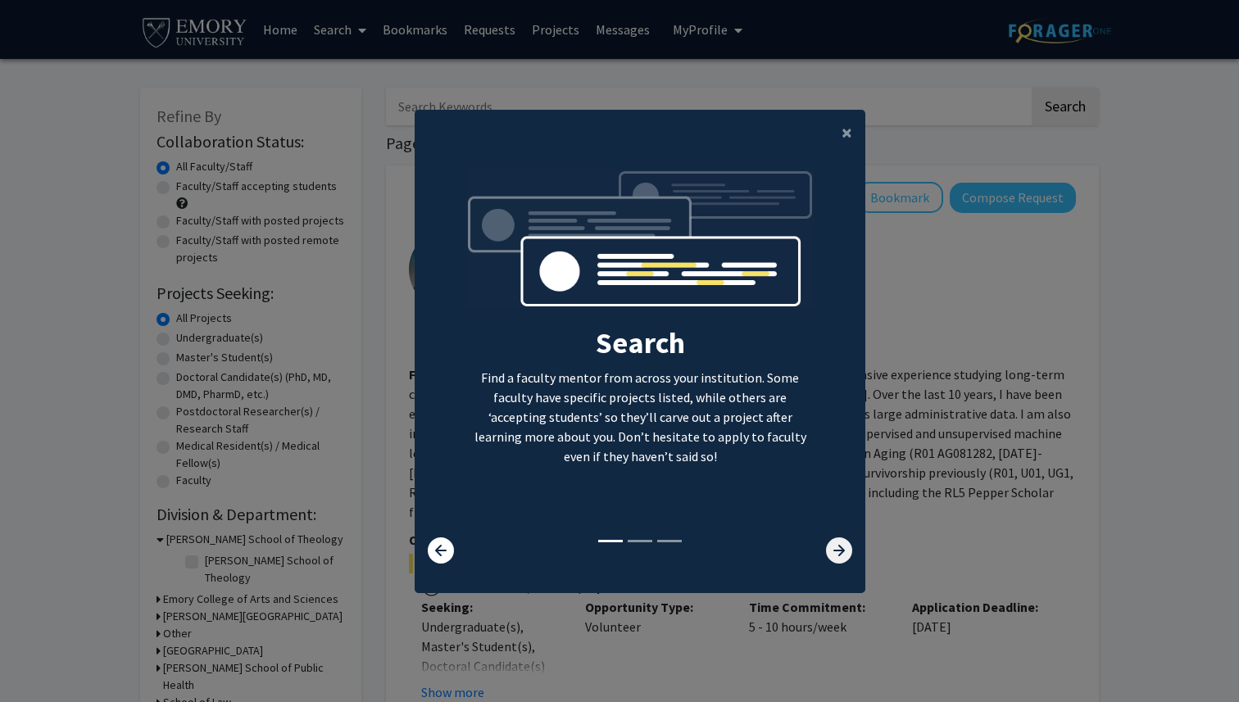
click at [836, 544] on icon at bounding box center [839, 551] width 26 height 26
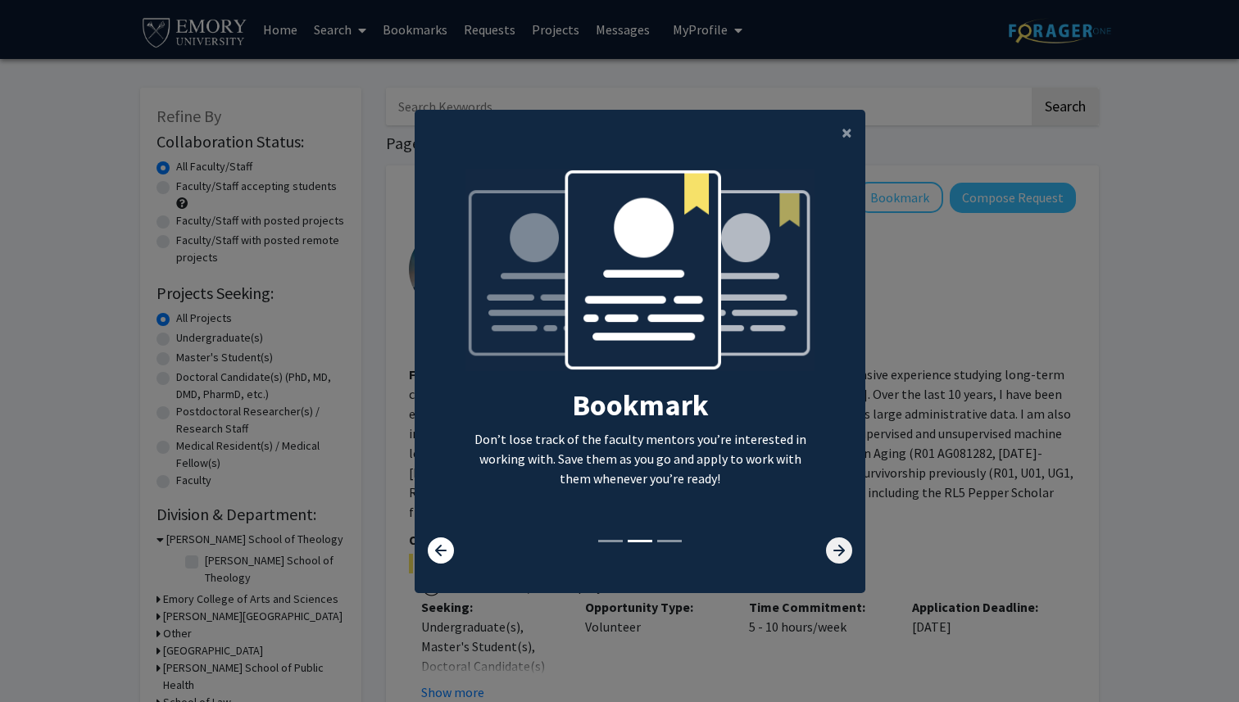
click at [836, 544] on icon at bounding box center [839, 551] width 26 height 26
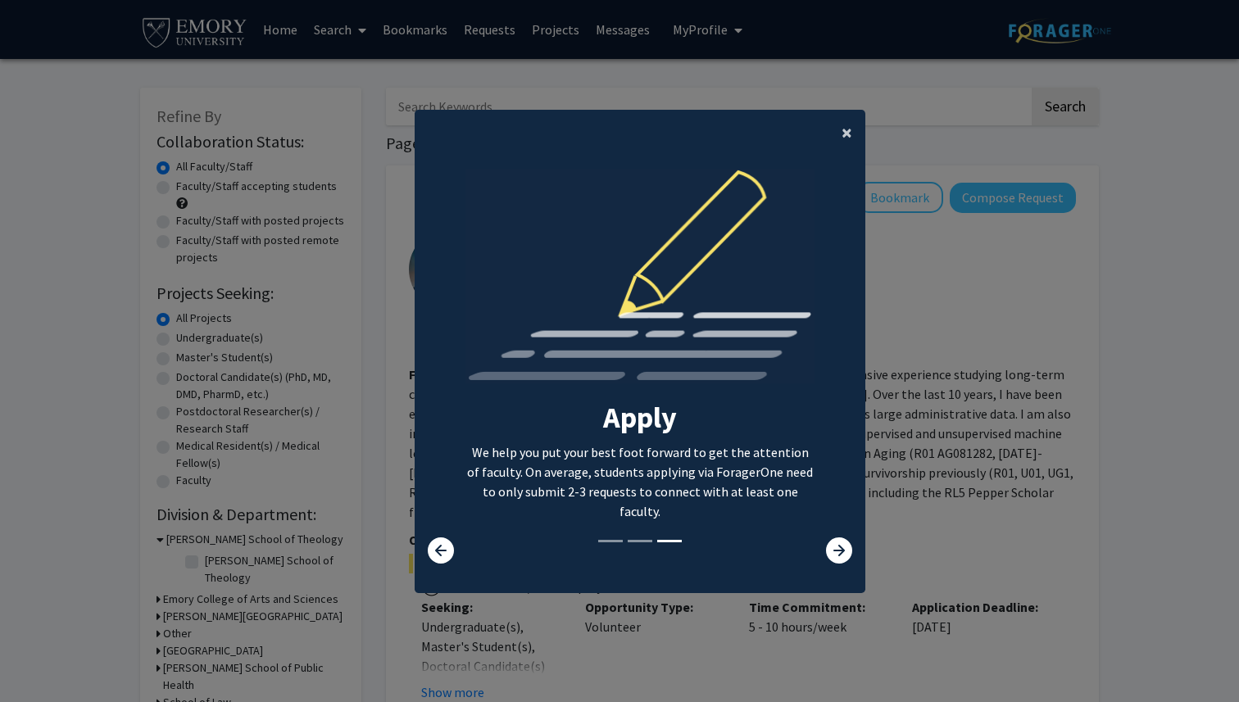
click at [842, 138] on span "×" at bounding box center [847, 132] width 11 height 25
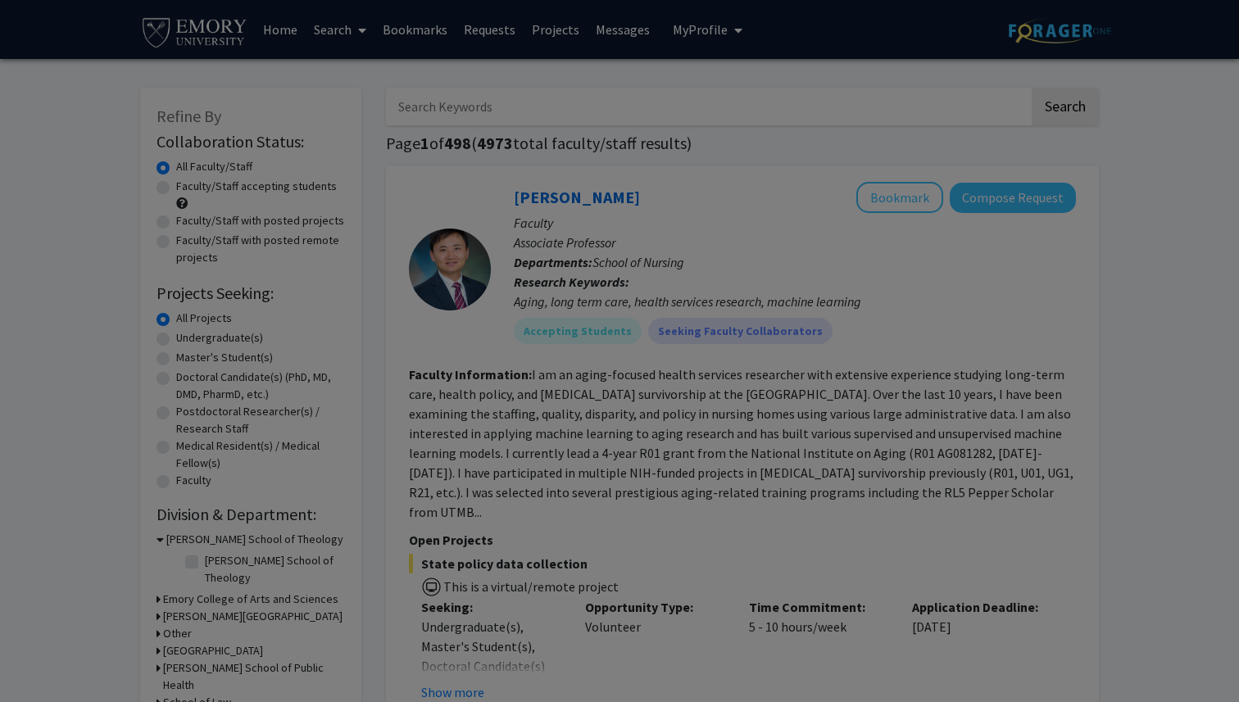
click at [851, 139] on div "Search Find a faculty mentor from across your institution. Some faculty have sp…" at bounding box center [639, 188] width 449 height 369
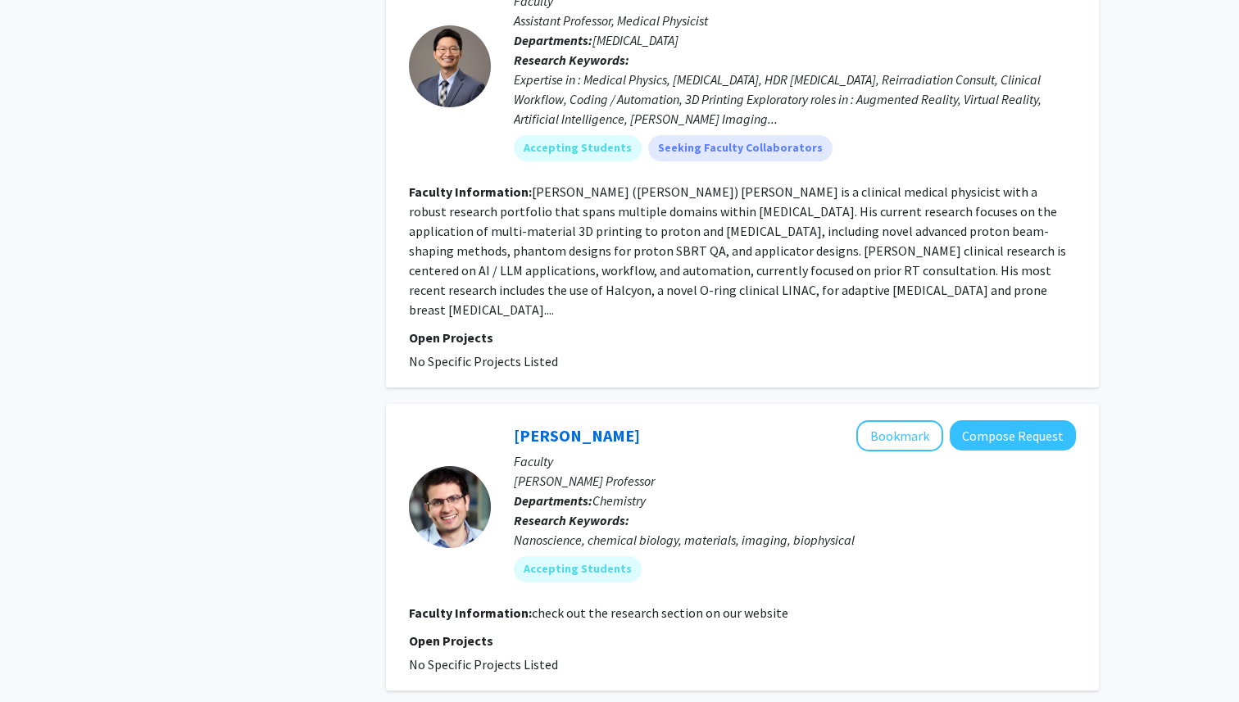
scroll to position [5168, 0]
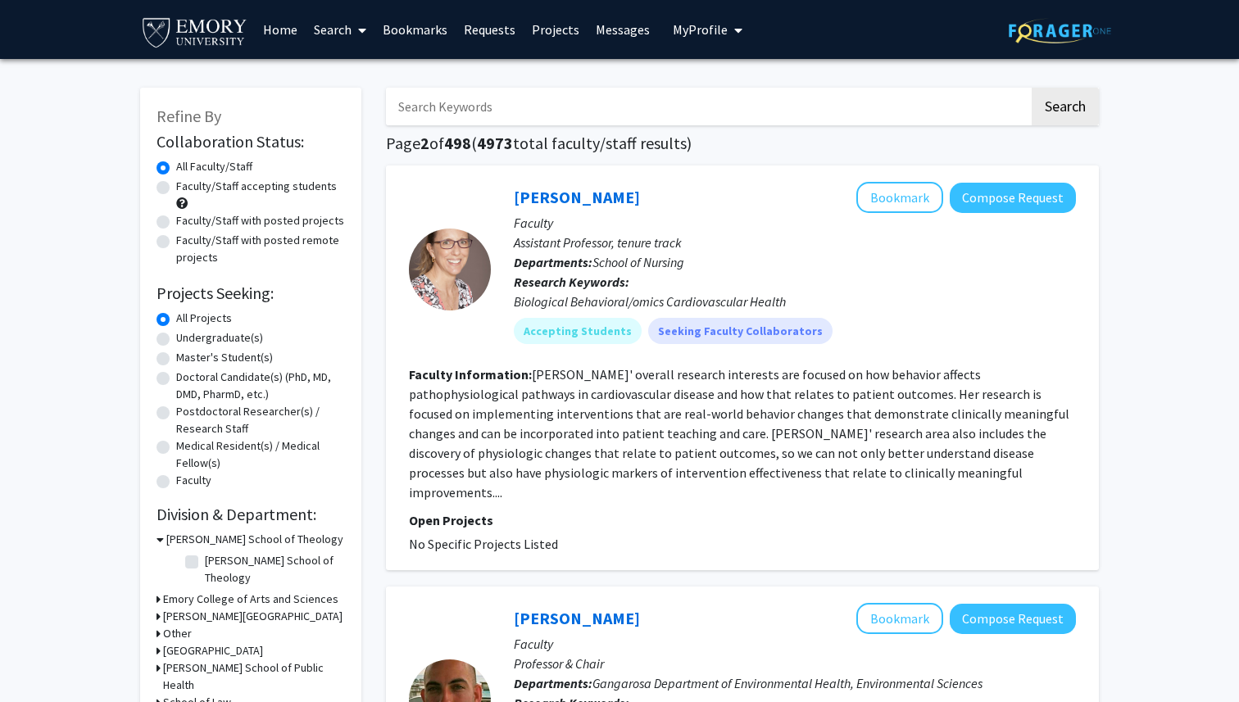
click at [176, 183] on label "Faculty/Staff accepting students" at bounding box center [256, 186] width 161 height 17
click at [176, 183] on input "Faculty/Staff accepting students" at bounding box center [181, 183] width 11 height 11
radio input "true"
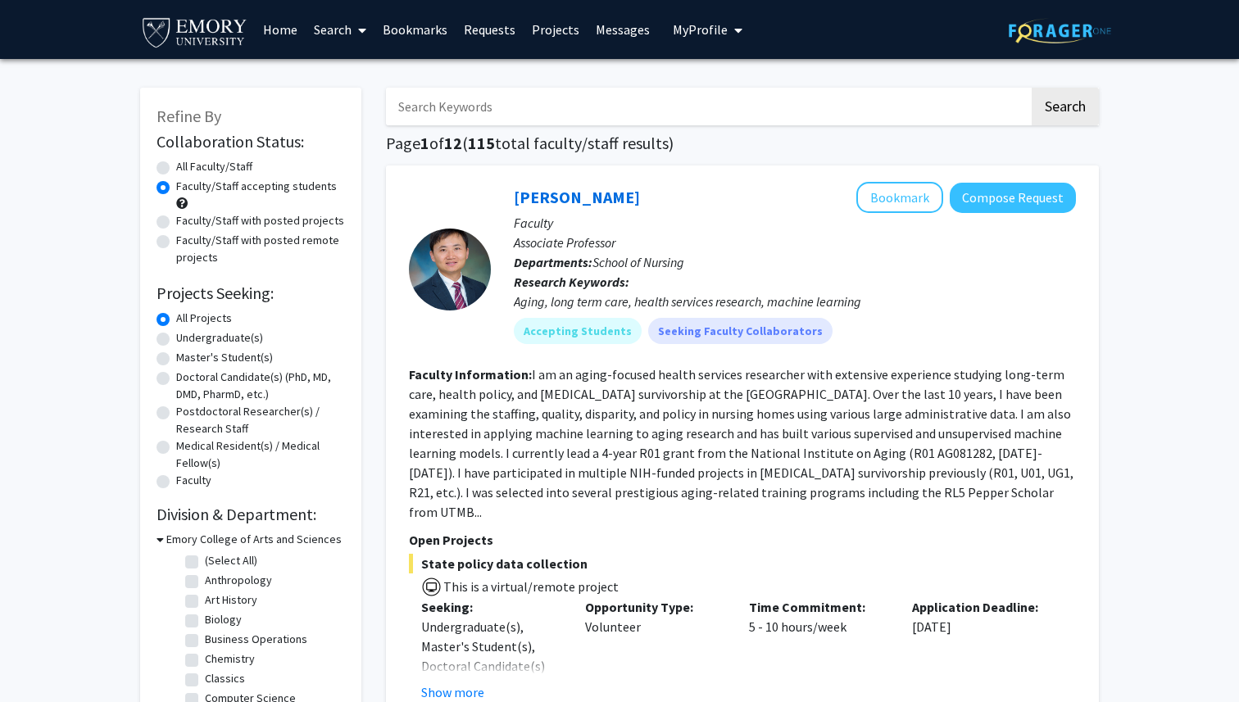
click at [179, 343] on label "Undergraduate(s)" at bounding box center [219, 337] width 87 height 17
click at [179, 340] on input "Undergraduate(s)" at bounding box center [181, 334] width 11 height 11
radio input "true"
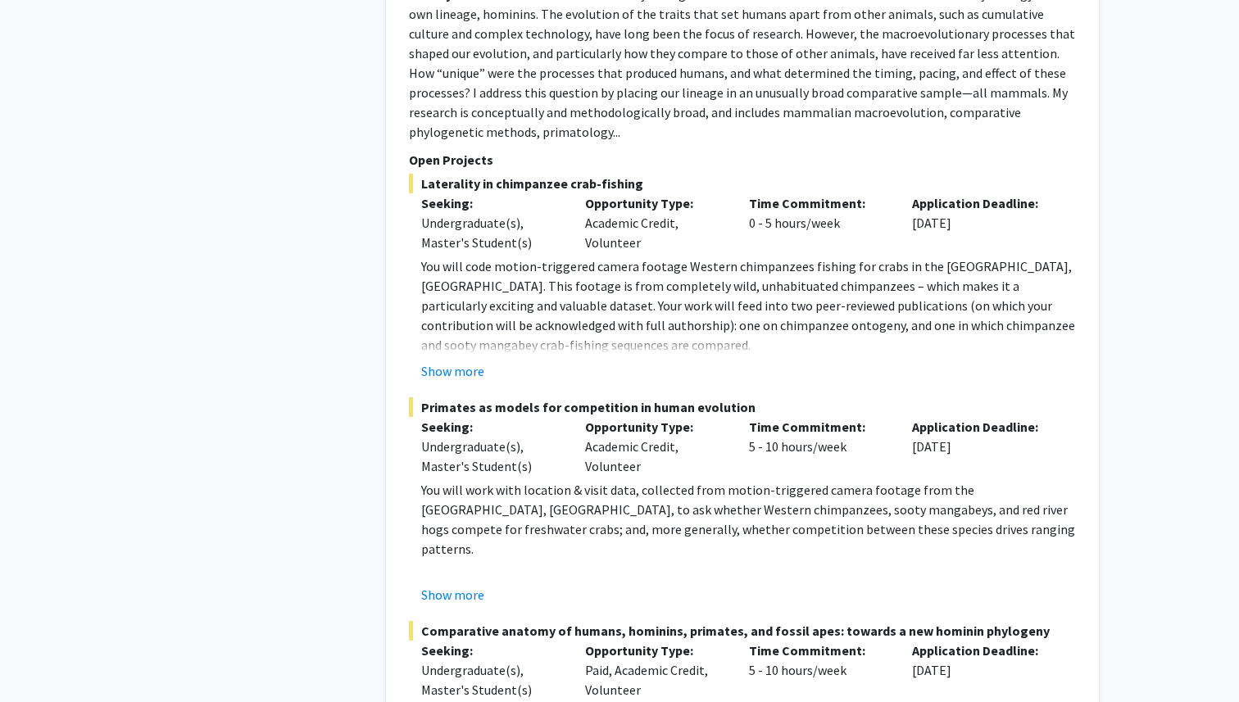
scroll to position [3609, 0]
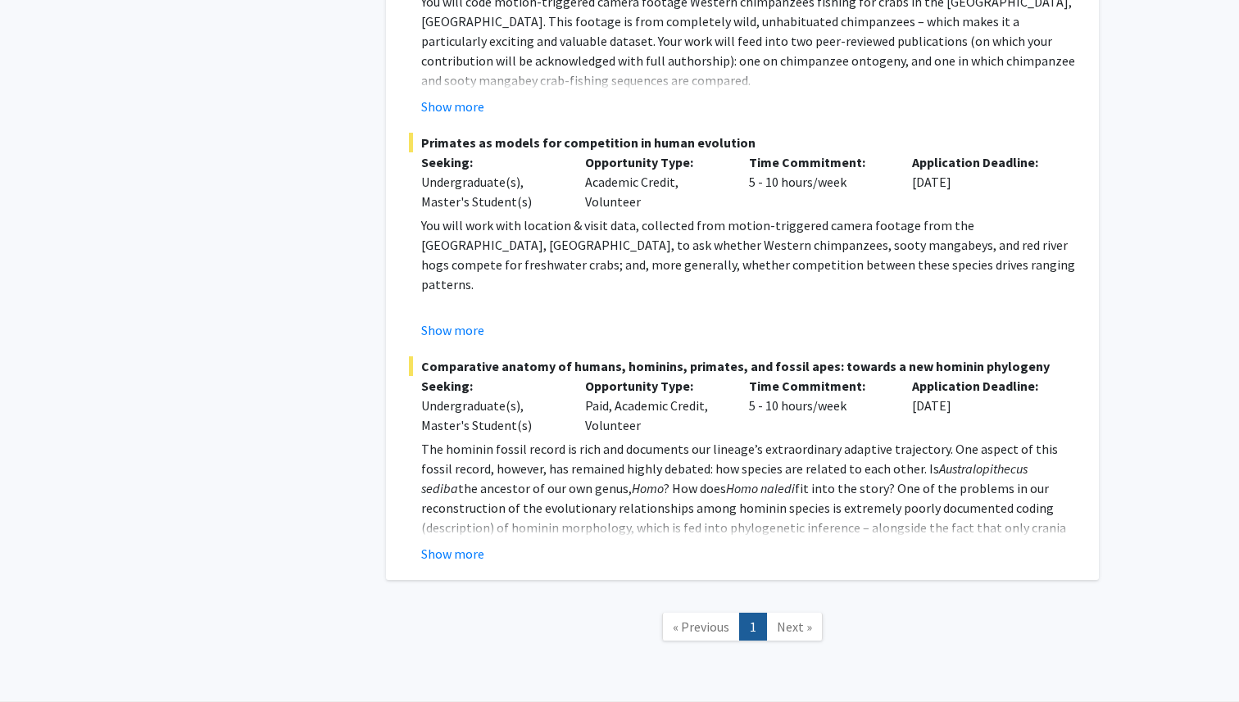
click at [792, 613] on link "Next »" at bounding box center [794, 627] width 57 height 29
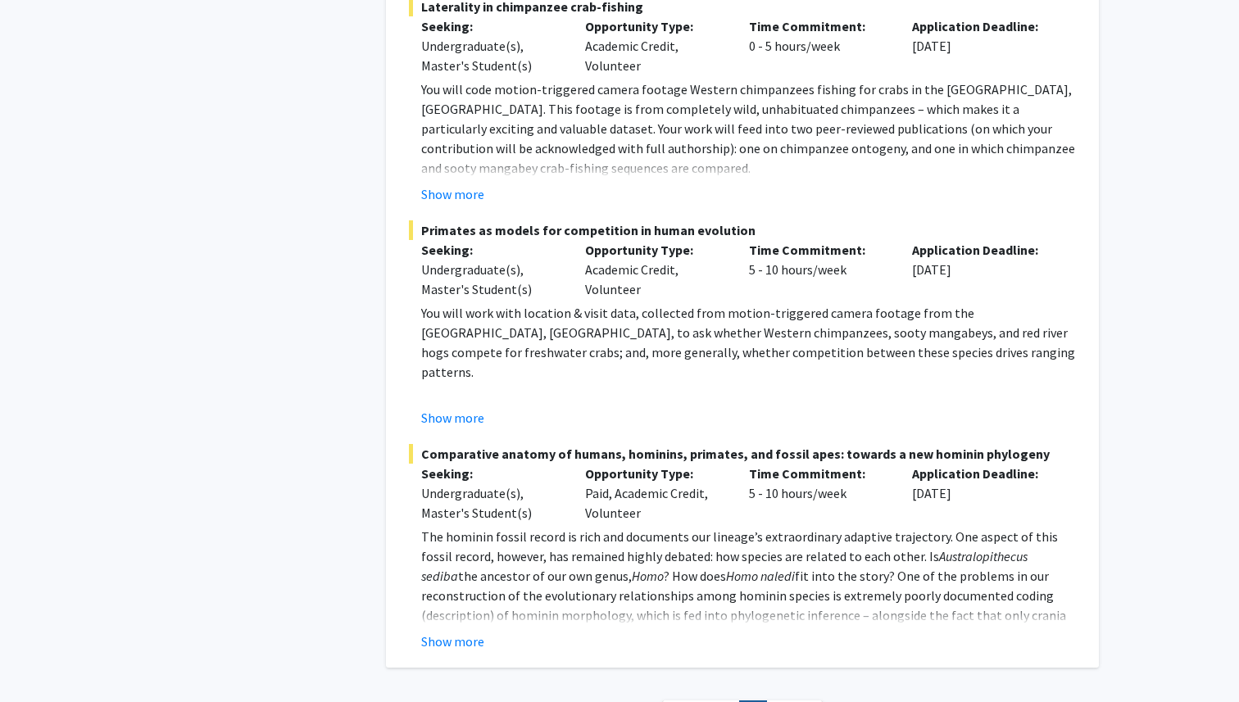
scroll to position [3525, 0]
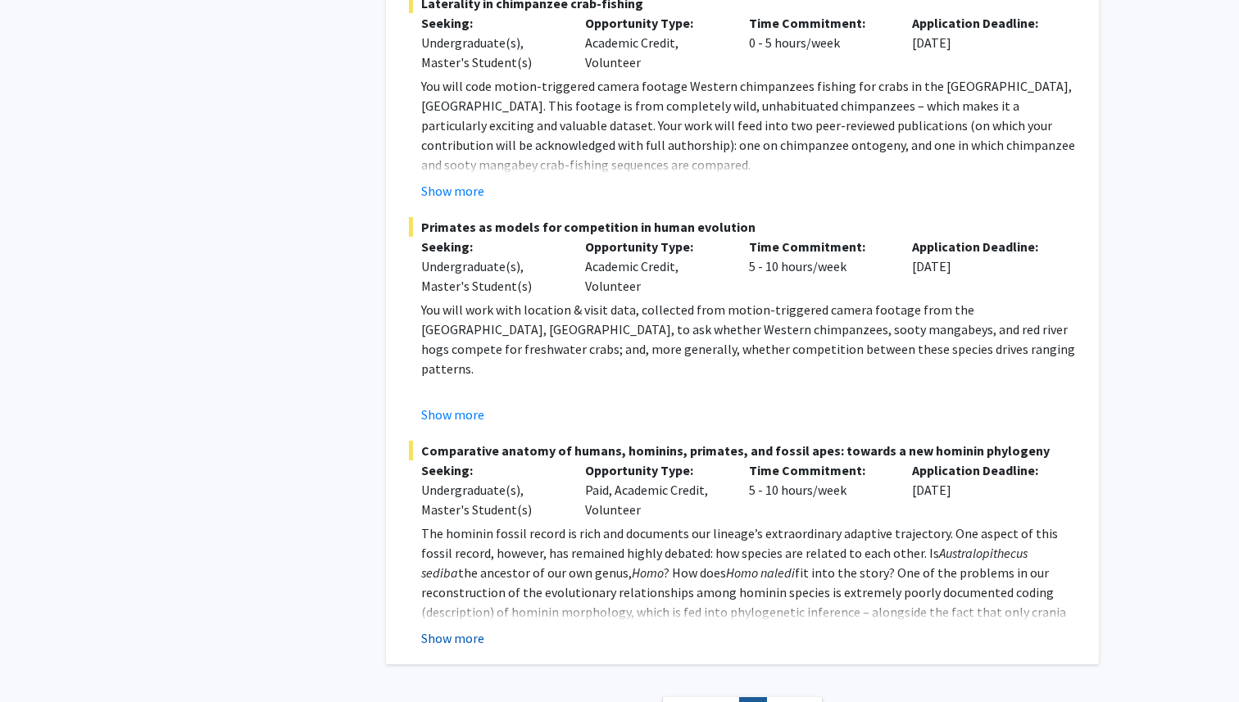
click at [451, 629] on button "Show more" at bounding box center [452, 639] width 63 height 20
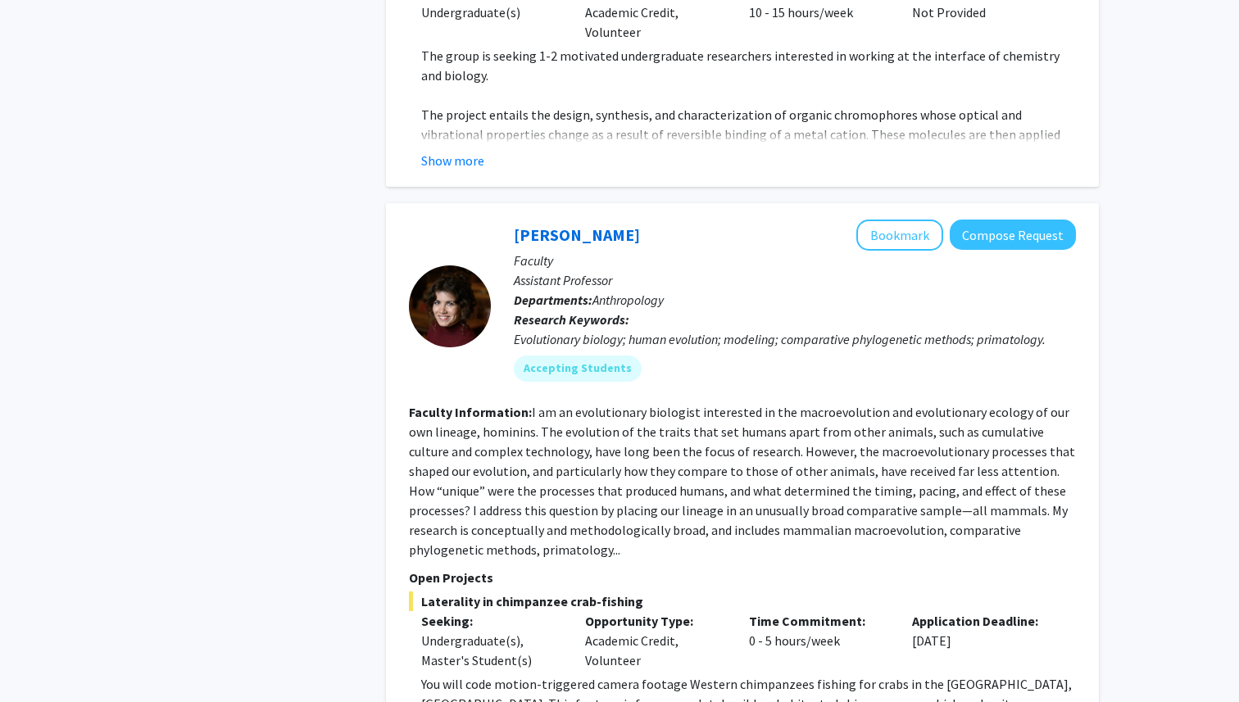
scroll to position [2928, 0]
click at [570, 331] on div "Laura van Holstein Bookmark Compose Request Faculty Assistant Professor Departm…" at bounding box center [783, 305] width 585 height 175
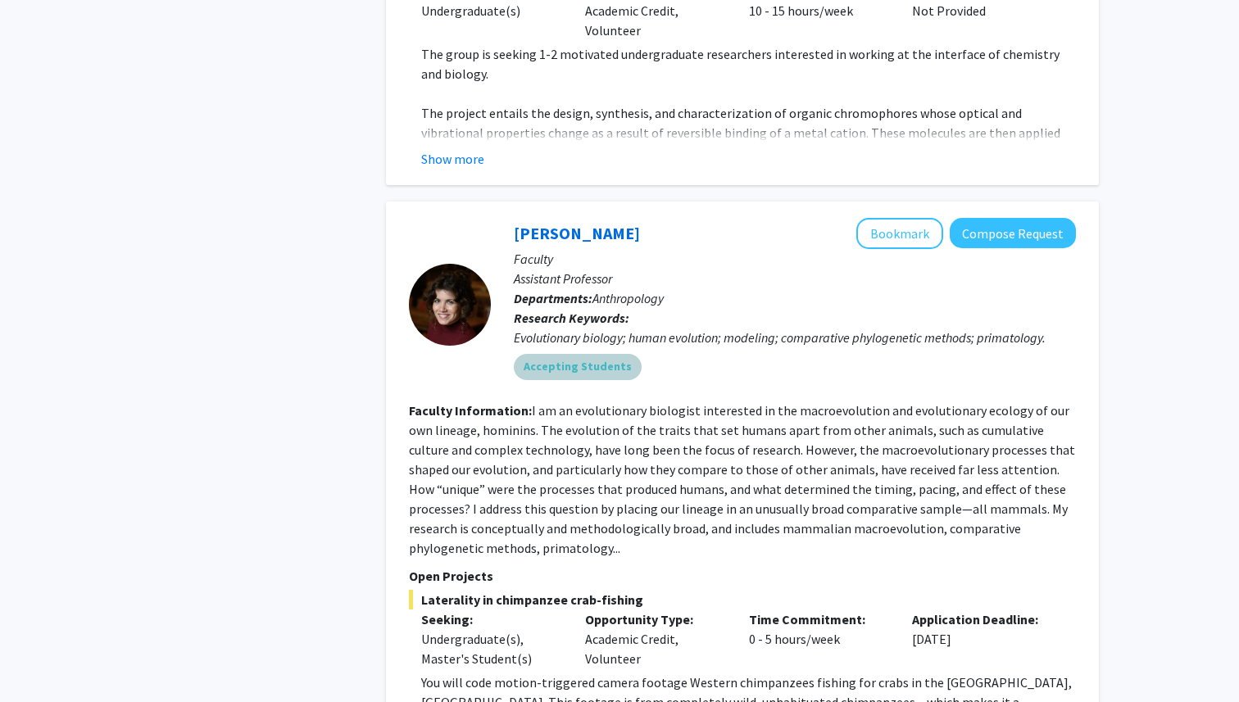
click at [575, 354] on mat-chip "Accepting Students" at bounding box center [578, 367] width 128 height 26
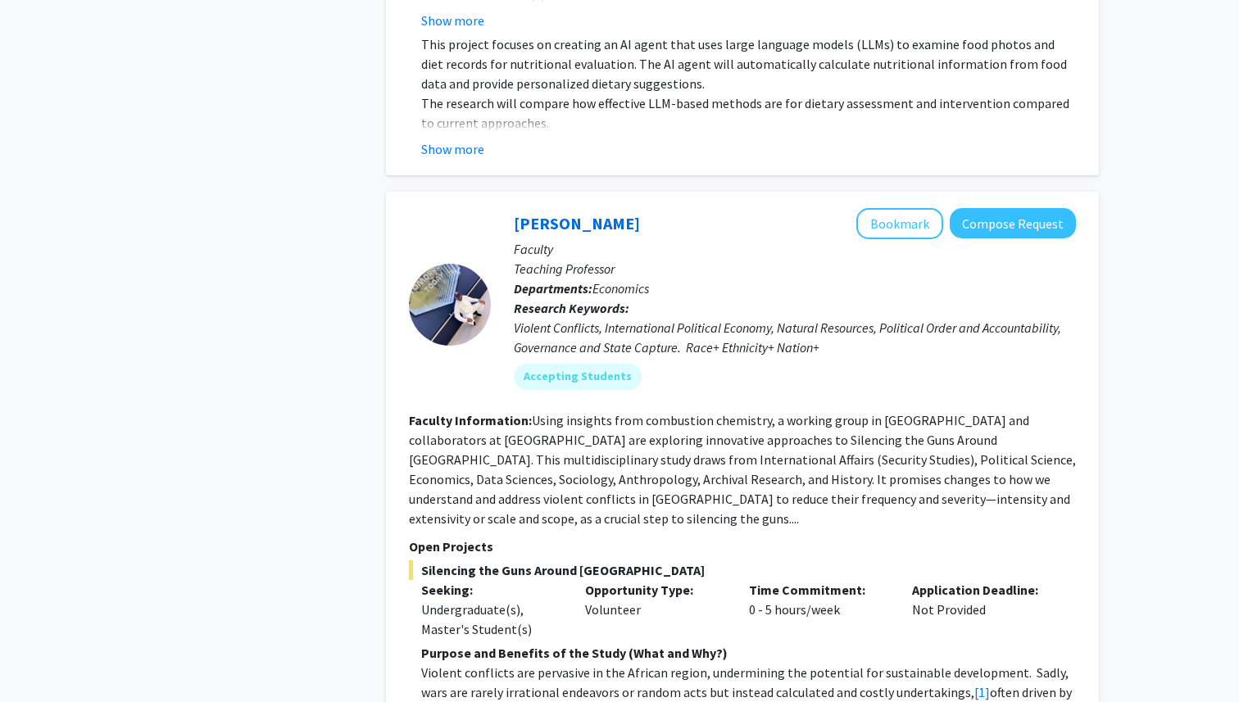
scroll to position [1375, 0]
